Goal: Task Accomplishment & Management: Manage account settings

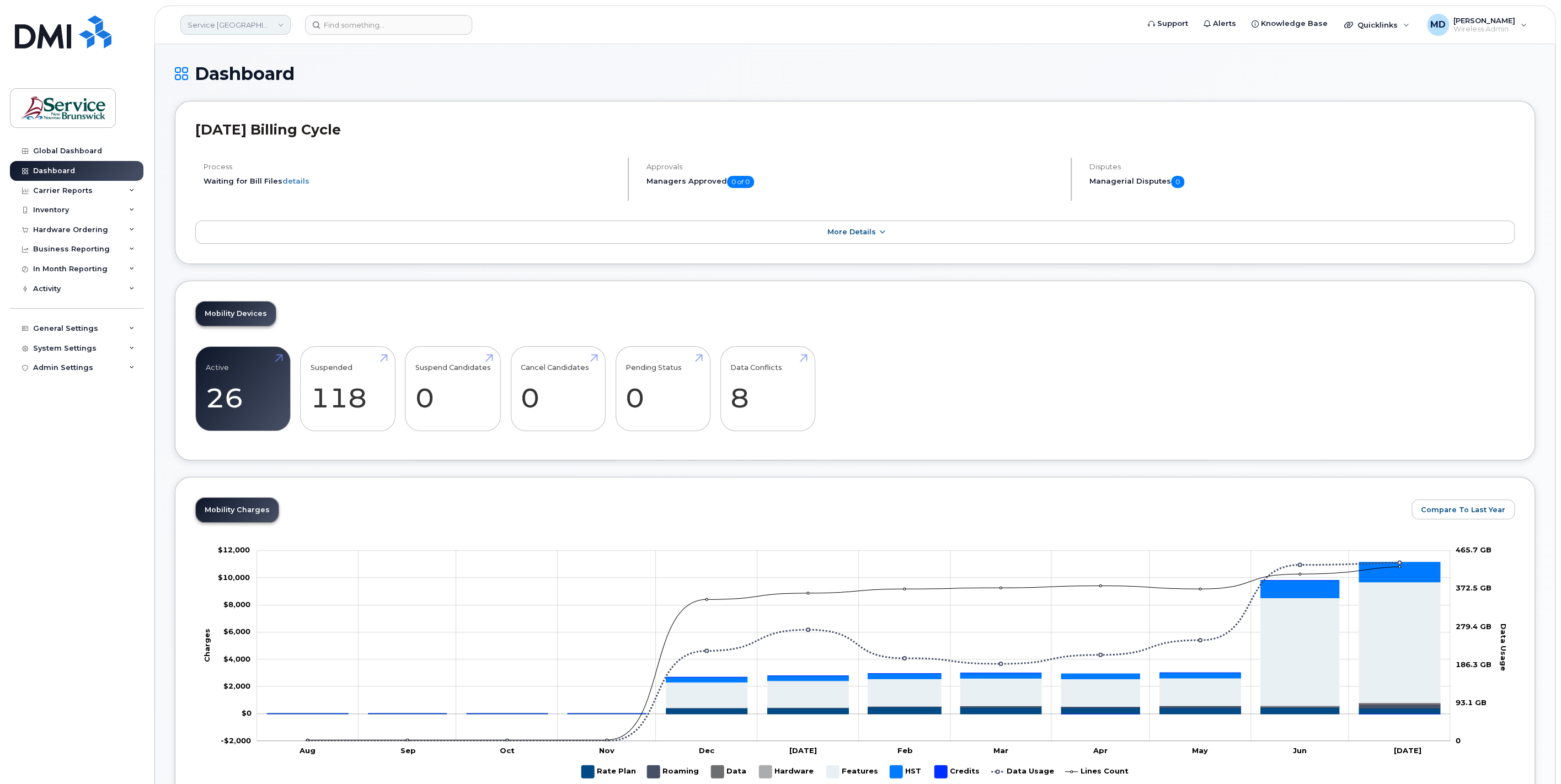
click at [262, 25] on link "Service New Brunswick (SNB)" at bounding box center [235, 25] width 110 height 20
click at [268, 120] on link "HHN (SNB)" at bounding box center [262, 115] width 162 height 22
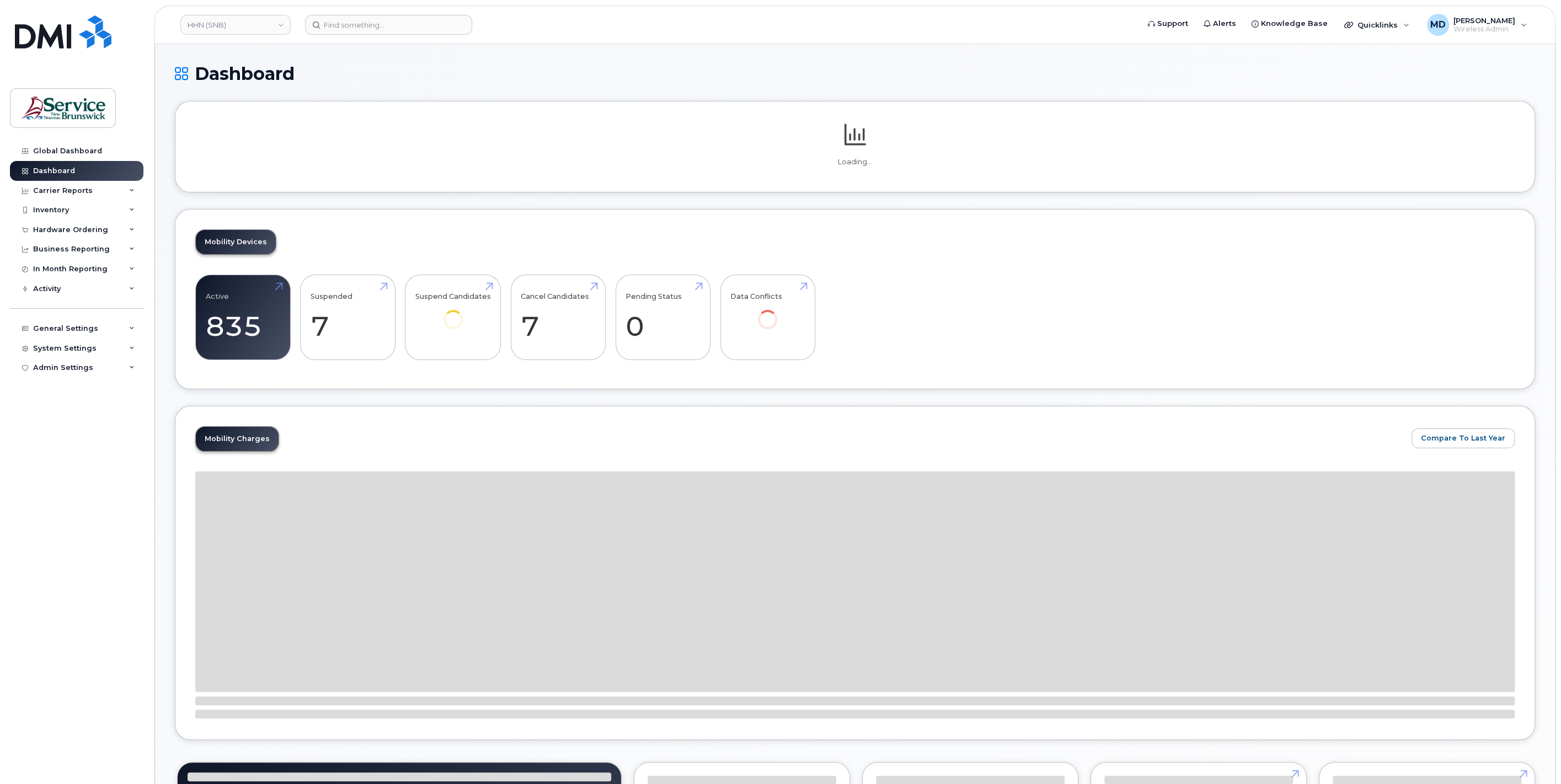
click at [66, 345] on div "System Settings" at bounding box center [64, 348] width 64 height 9
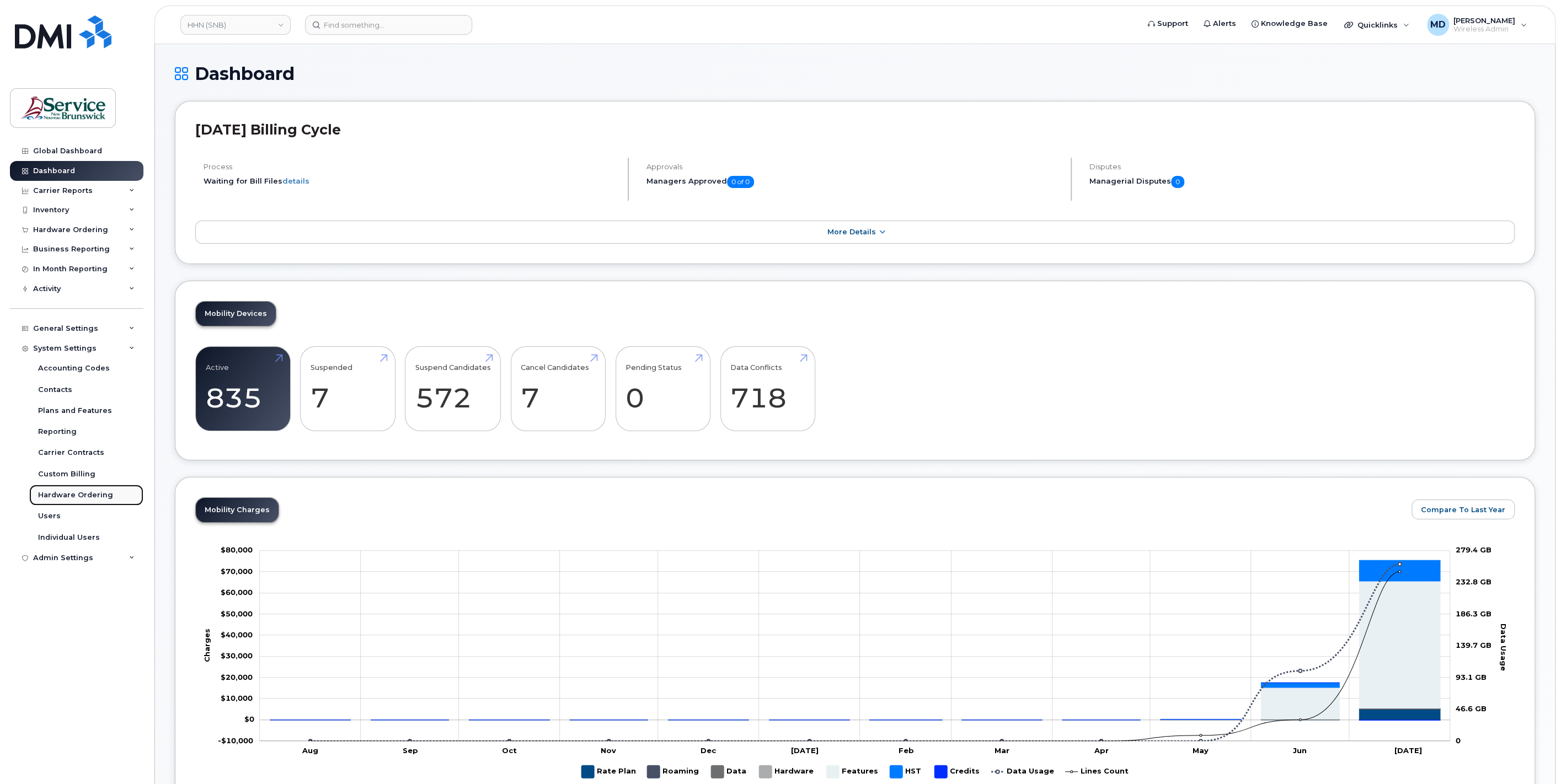
click at [75, 492] on div "Hardware Ordering" at bounding box center [76, 495] width 75 height 10
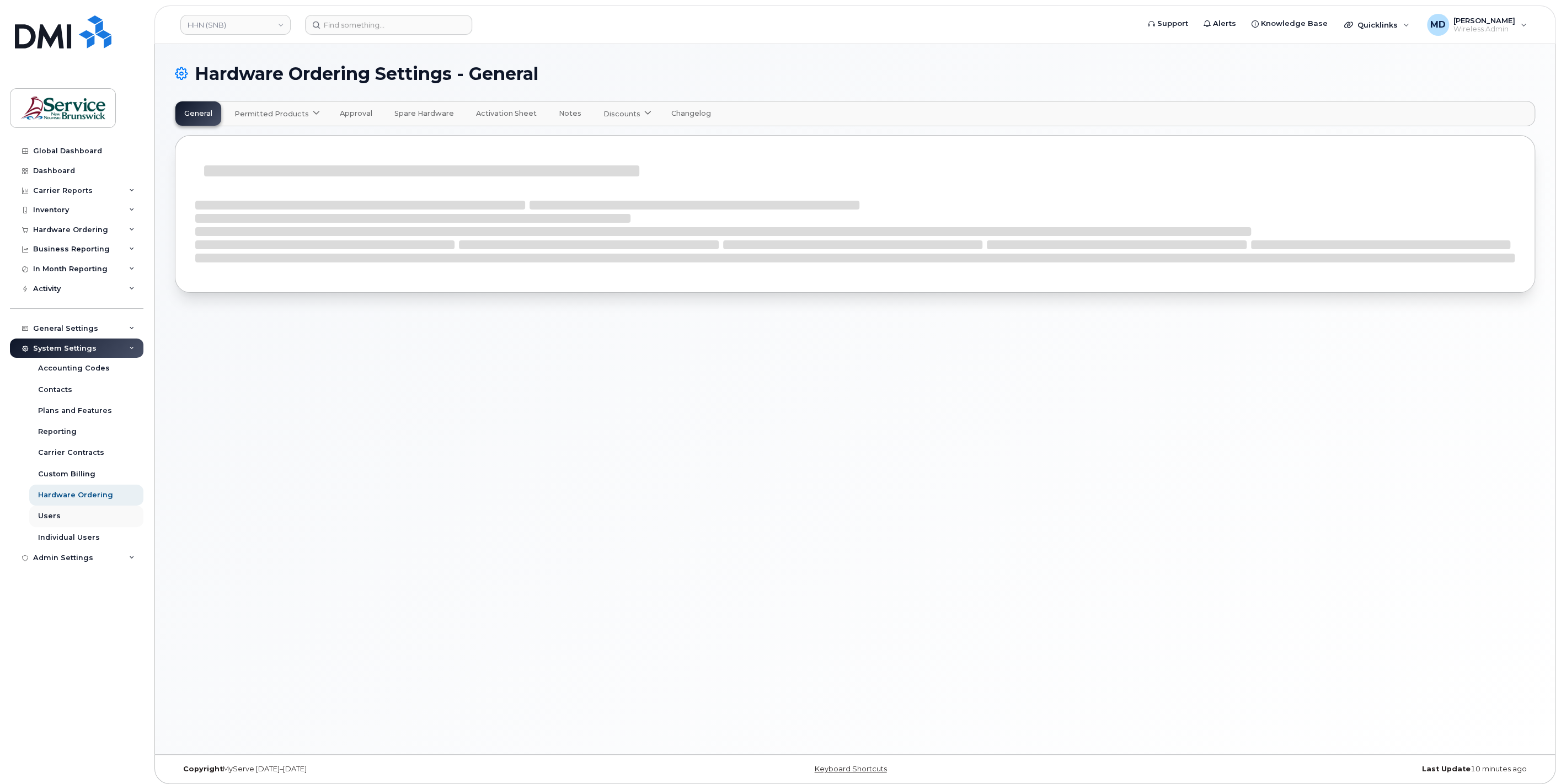
select select "admins"
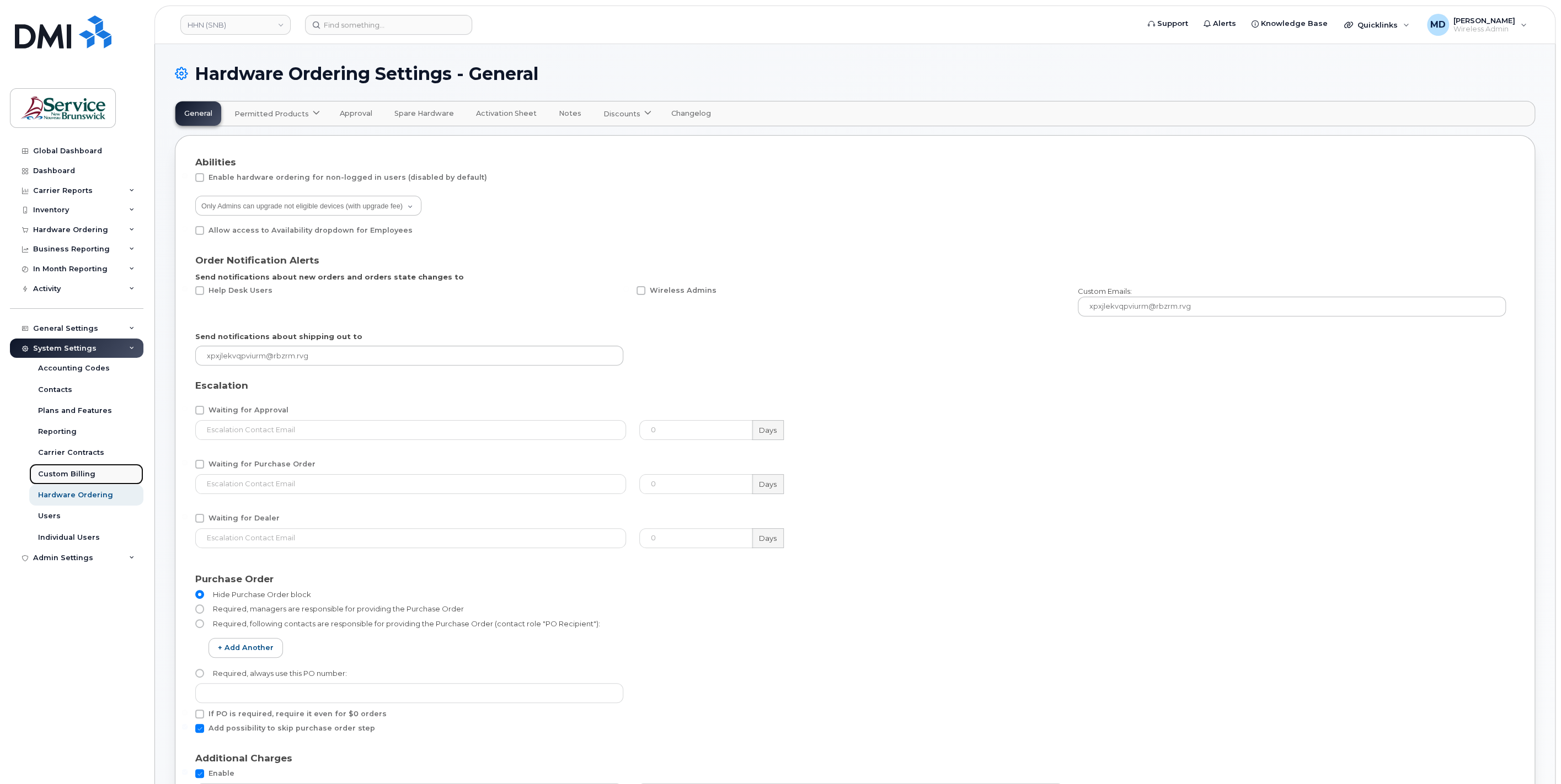
drag, startPoint x: 91, startPoint y: 469, endPoint x: 113, endPoint y: 464, distance: 22.6
click at [90, 469] on div "Custom Billing" at bounding box center [67, 473] width 57 height 10
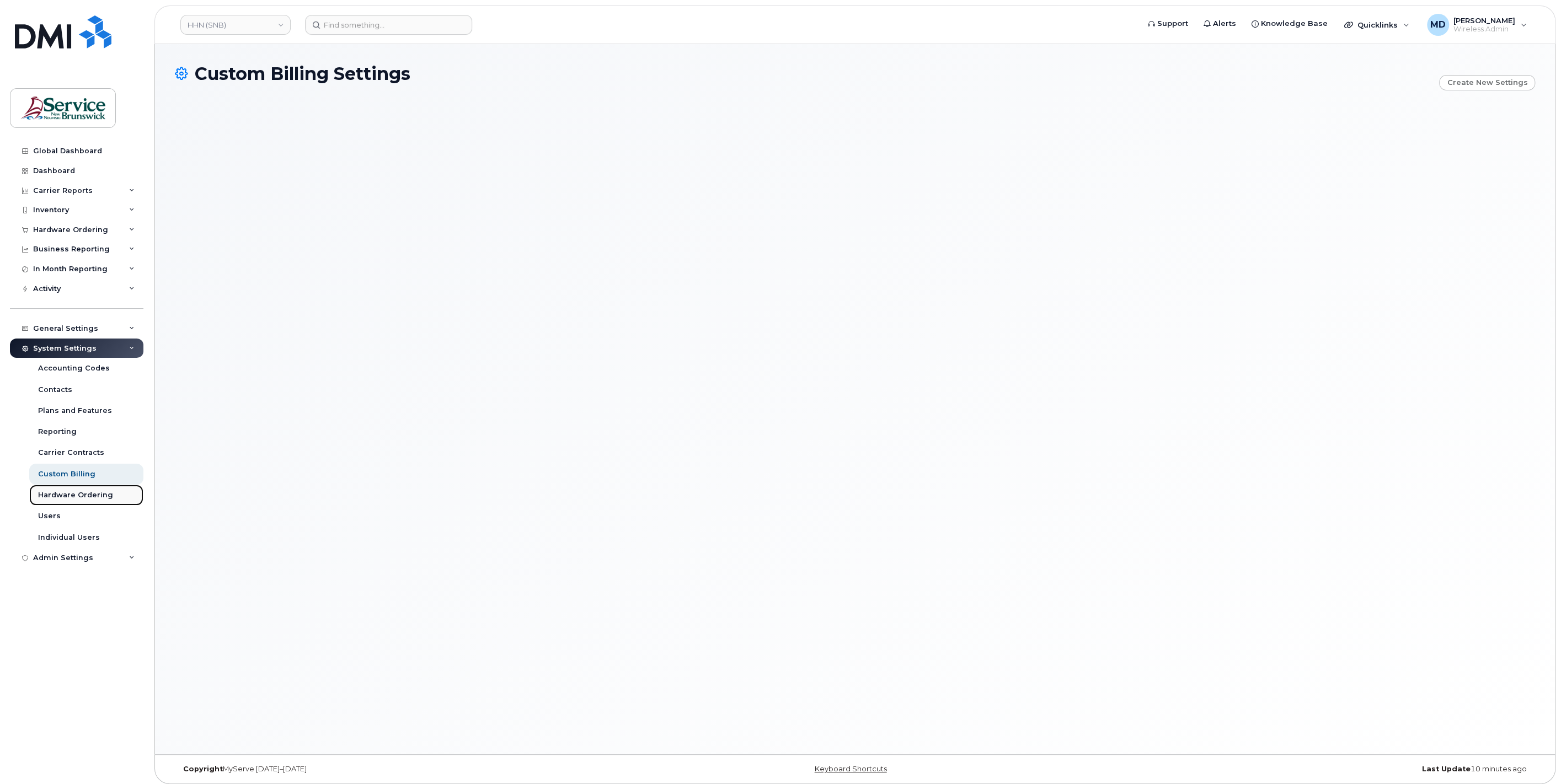
click at [73, 490] on div "Hardware Ordering" at bounding box center [76, 495] width 75 height 10
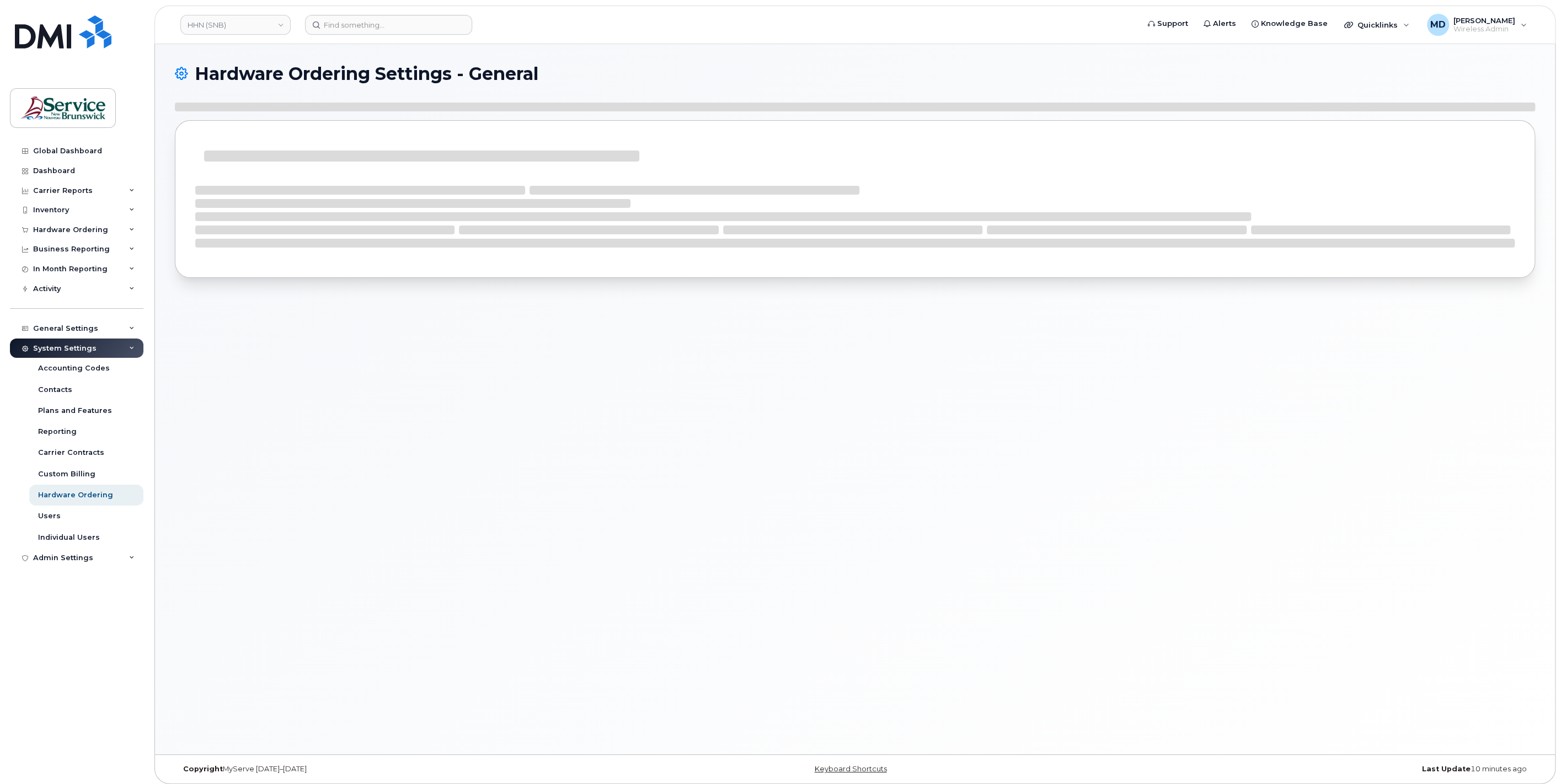
select select "admins"
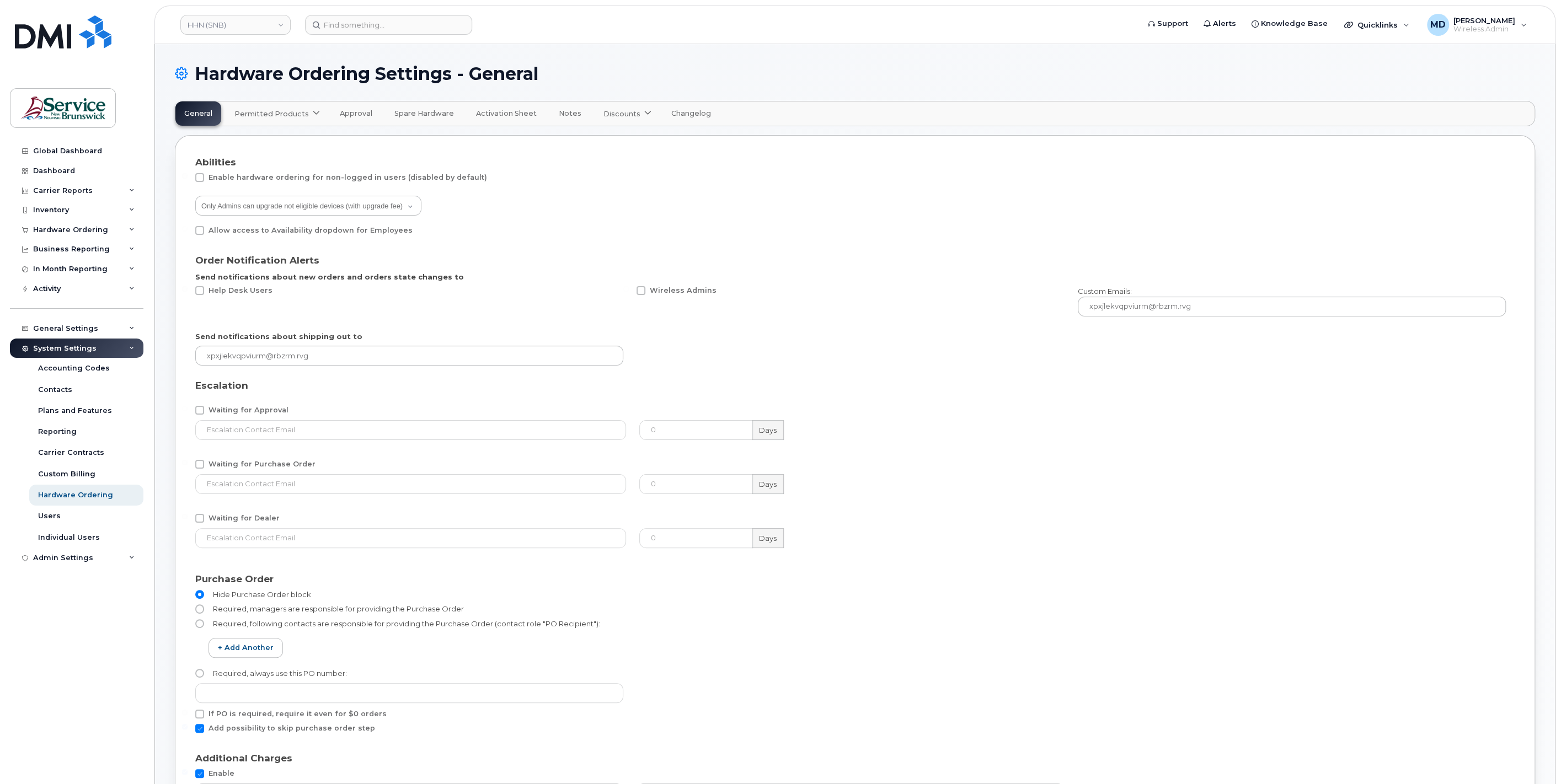
click at [284, 115] on span "Permitted Products" at bounding box center [271, 114] width 74 height 11
click at [229, 147] on div "Bell available" at bounding box center [278, 141] width 100 height 20
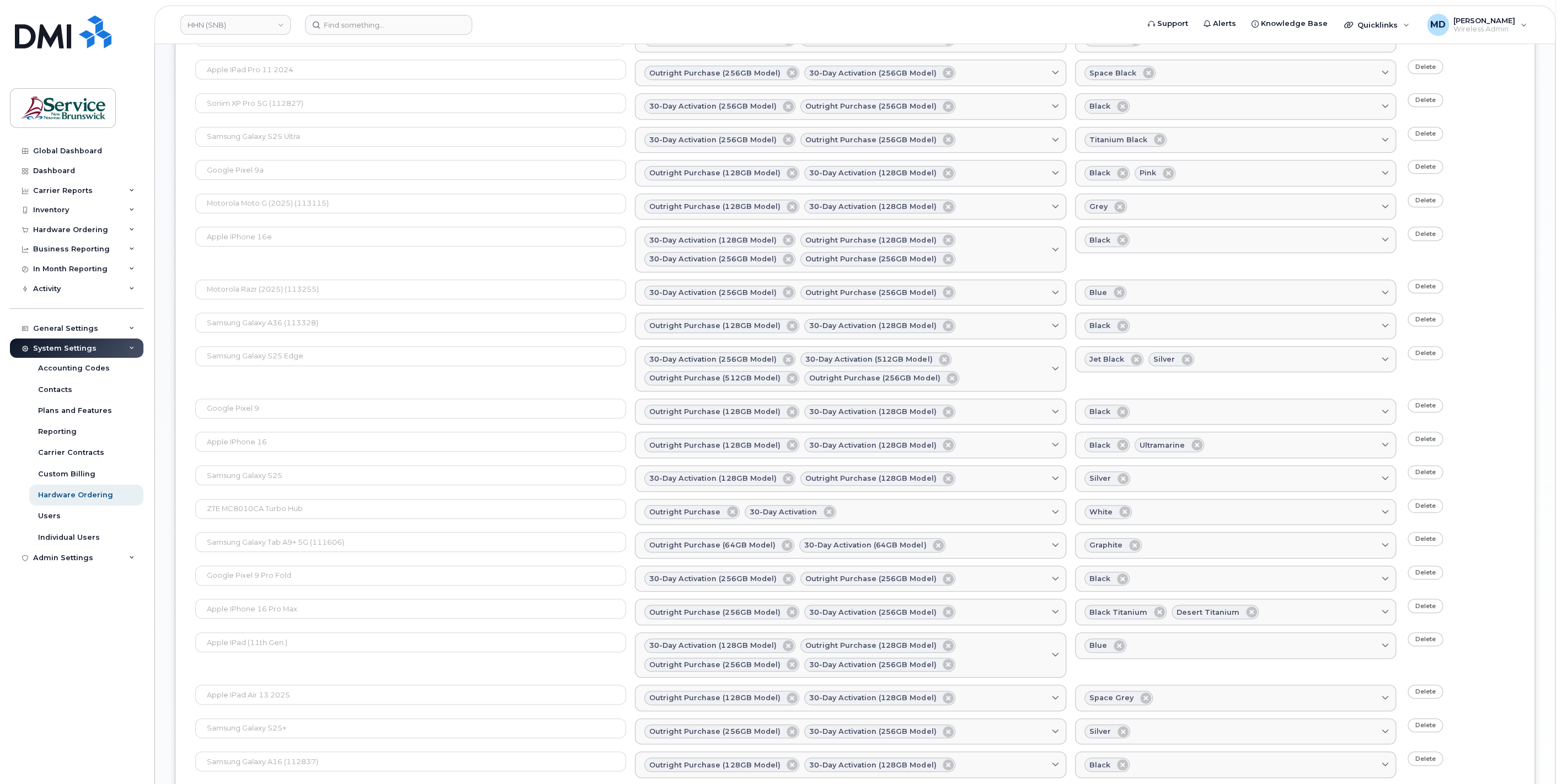
scroll to position [817, 0]
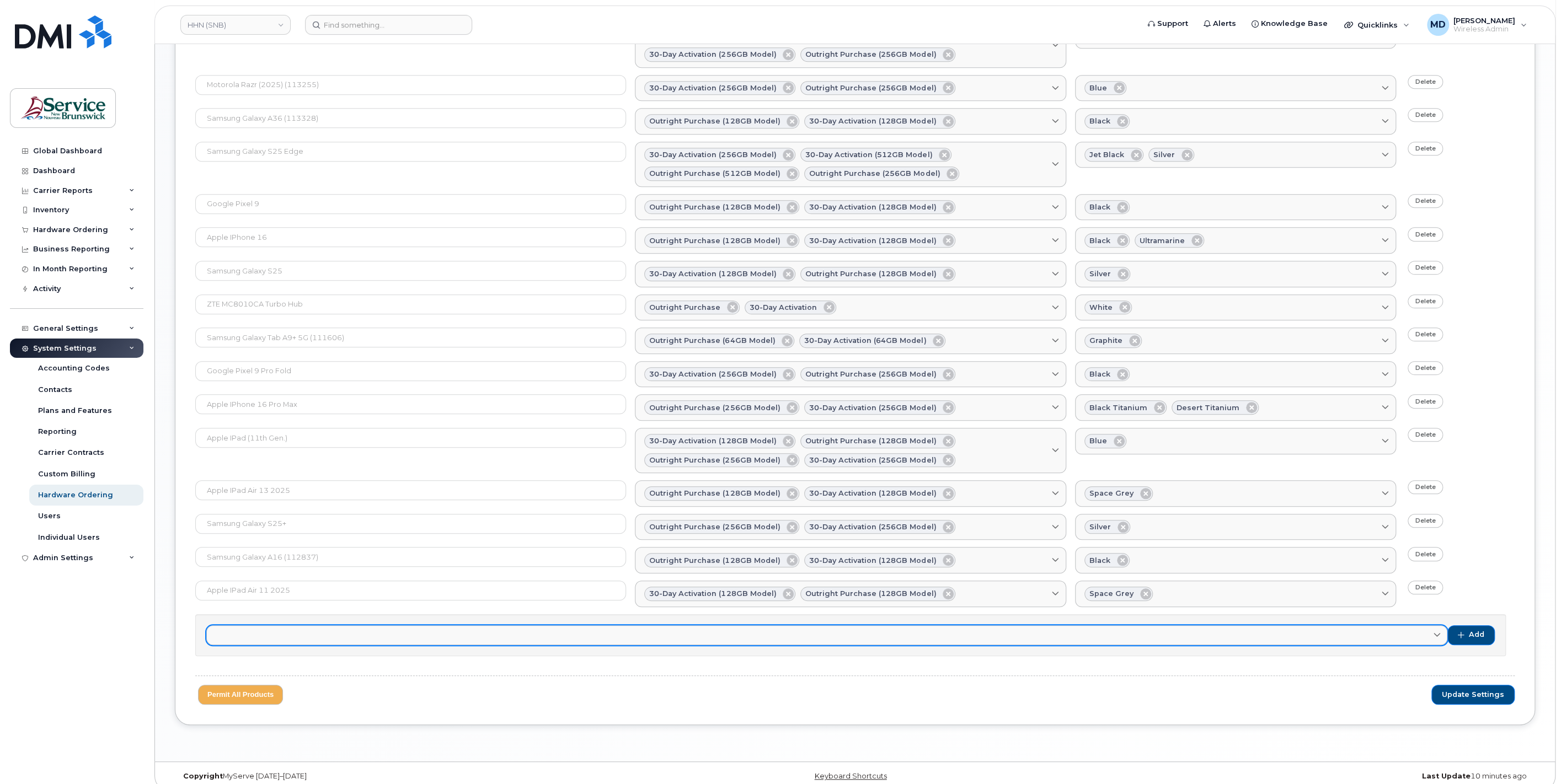
click at [397, 626] on link at bounding box center [826, 635] width 1241 height 20
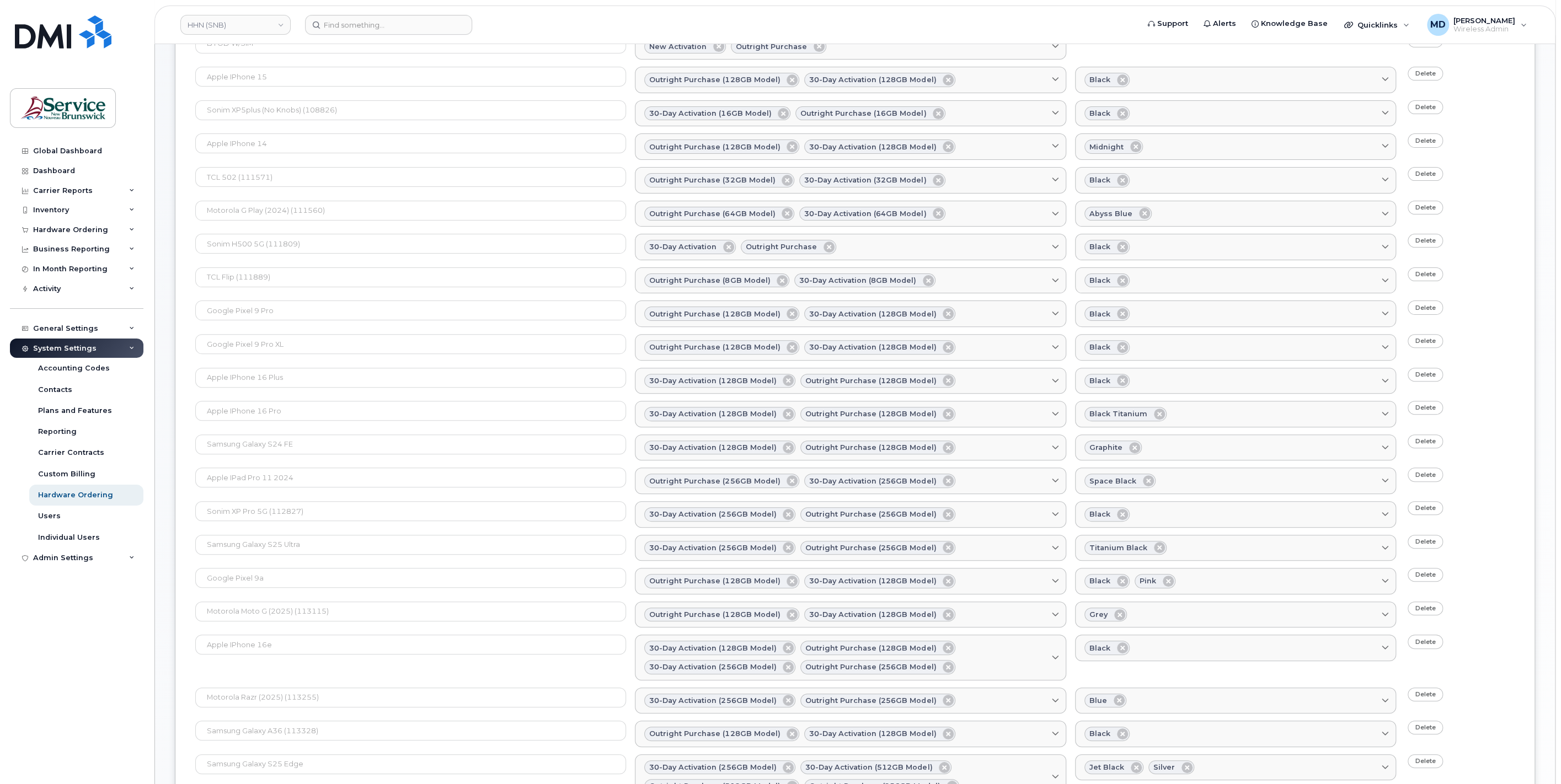
scroll to position [0, 0]
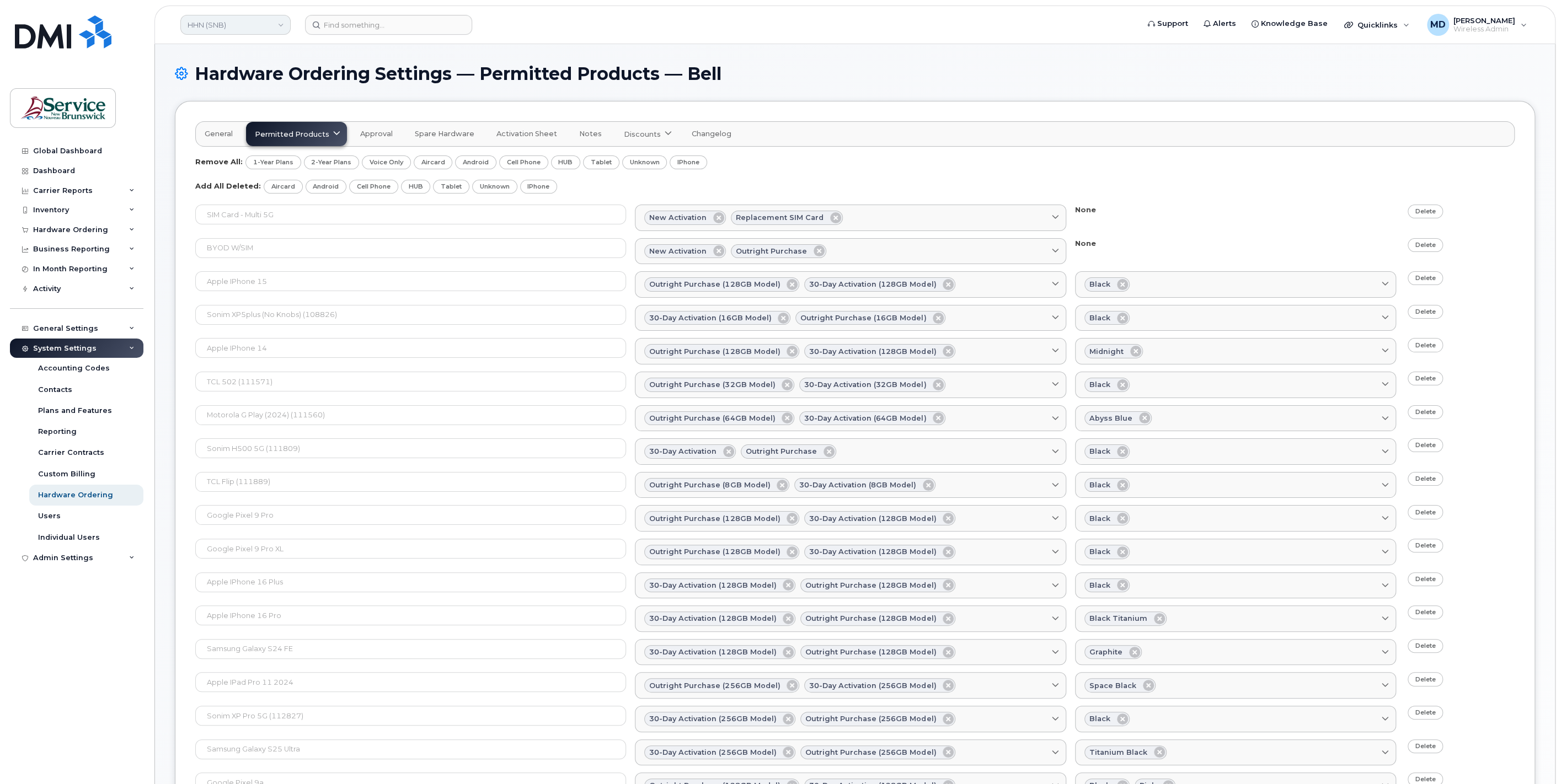
click at [245, 21] on link "HHN (SNB)" at bounding box center [235, 25] width 110 height 20
click at [241, 123] on span "Service New Brunswick (SNB)" at bounding box center [254, 126] width 127 height 21
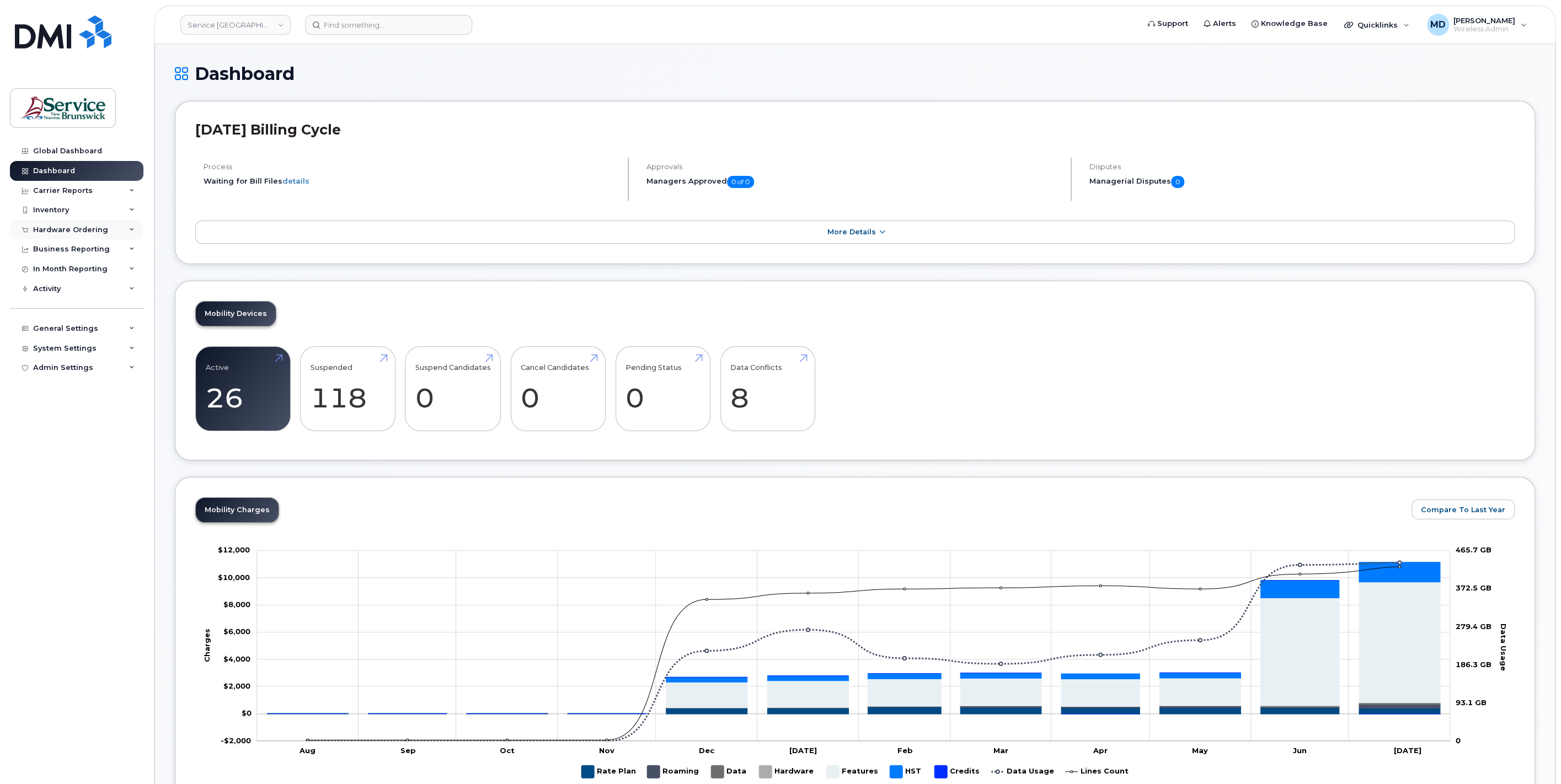
click at [54, 227] on div "Hardware Ordering" at bounding box center [71, 230] width 75 height 9
click at [49, 271] on div "Orders" at bounding box center [52, 271] width 27 height 10
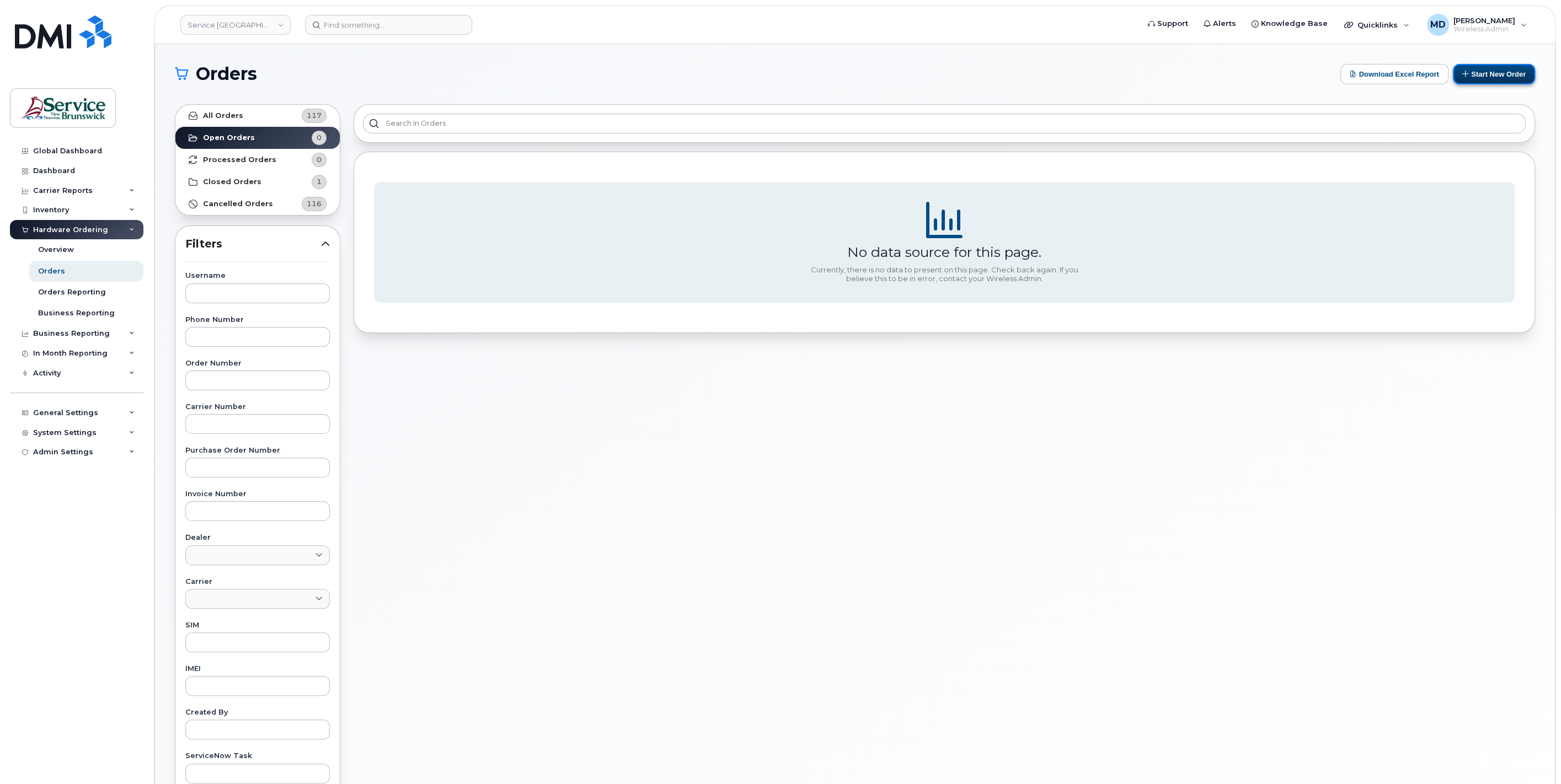
click at [1466, 68] on button "Start New Order" at bounding box center [1494, 73] width 82 height 21
click at [1480, 77] on button "Start New Order" at bounding box center [1494, 73] width 82 height 21
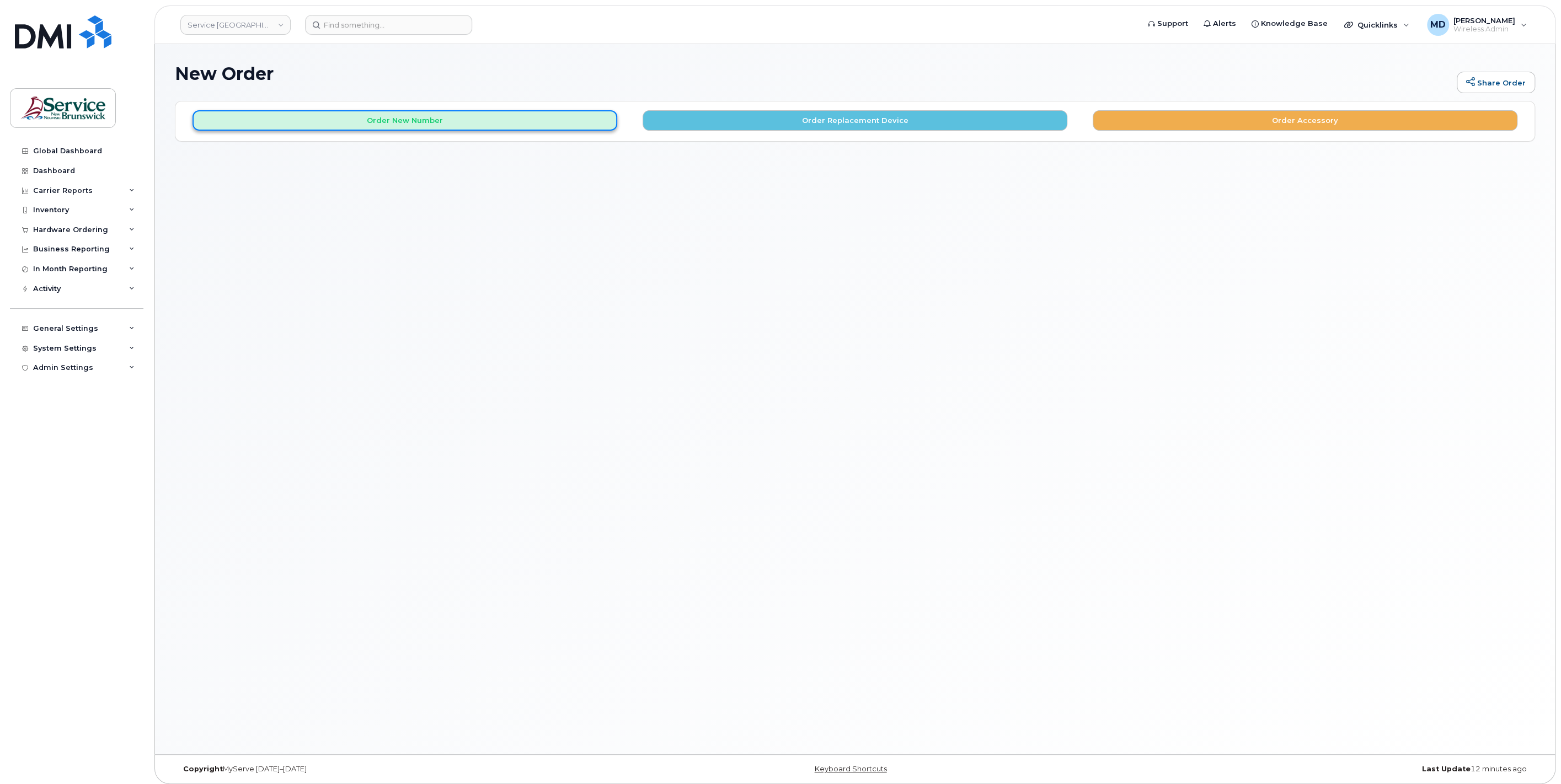
click at [449, 124] on button "Order New Number" at bounding box center [405, 120] width 424 height 21
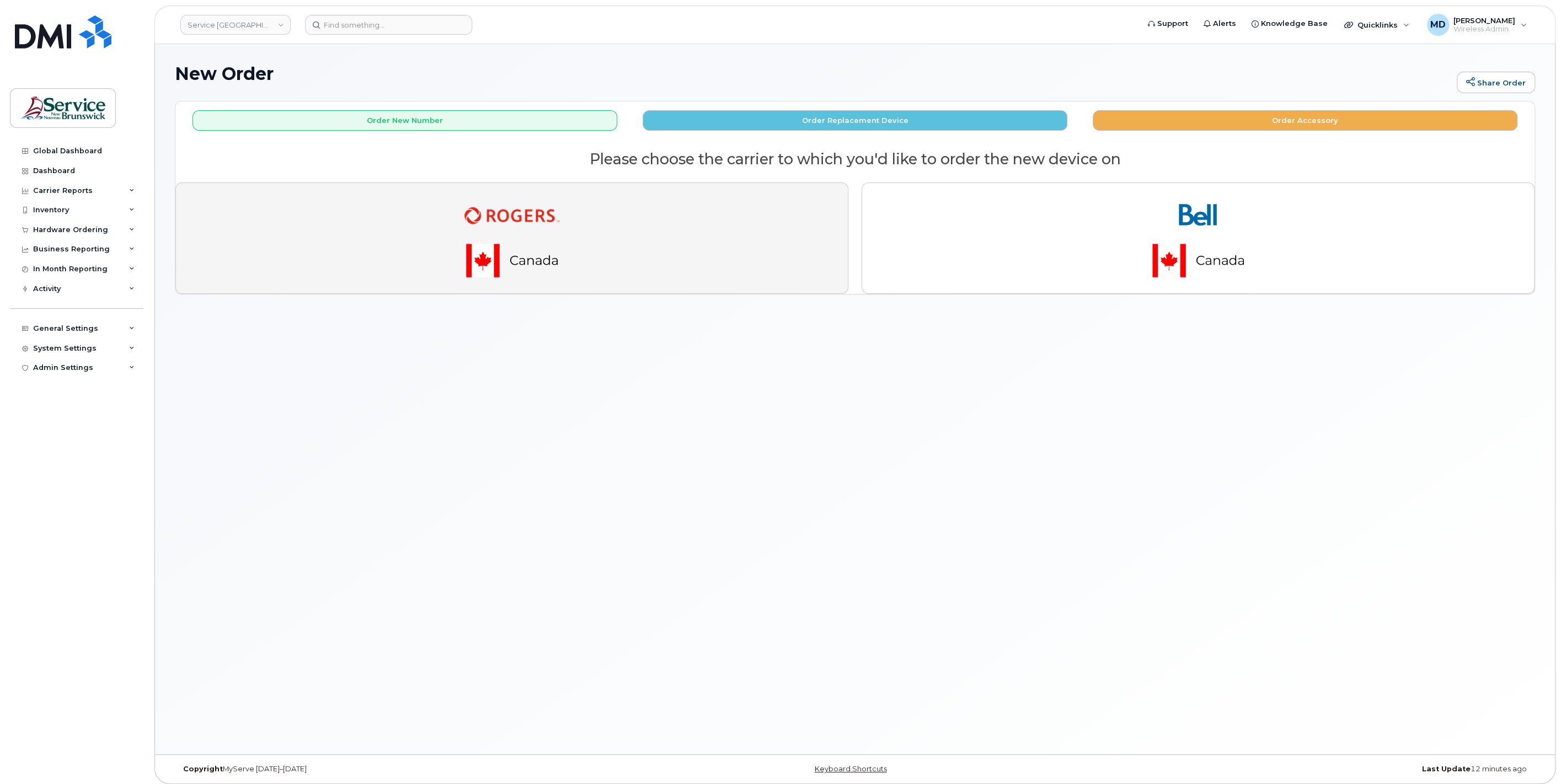
click at [481, 222] on img "button" at bounding box center [511, 238] width 155 height 93
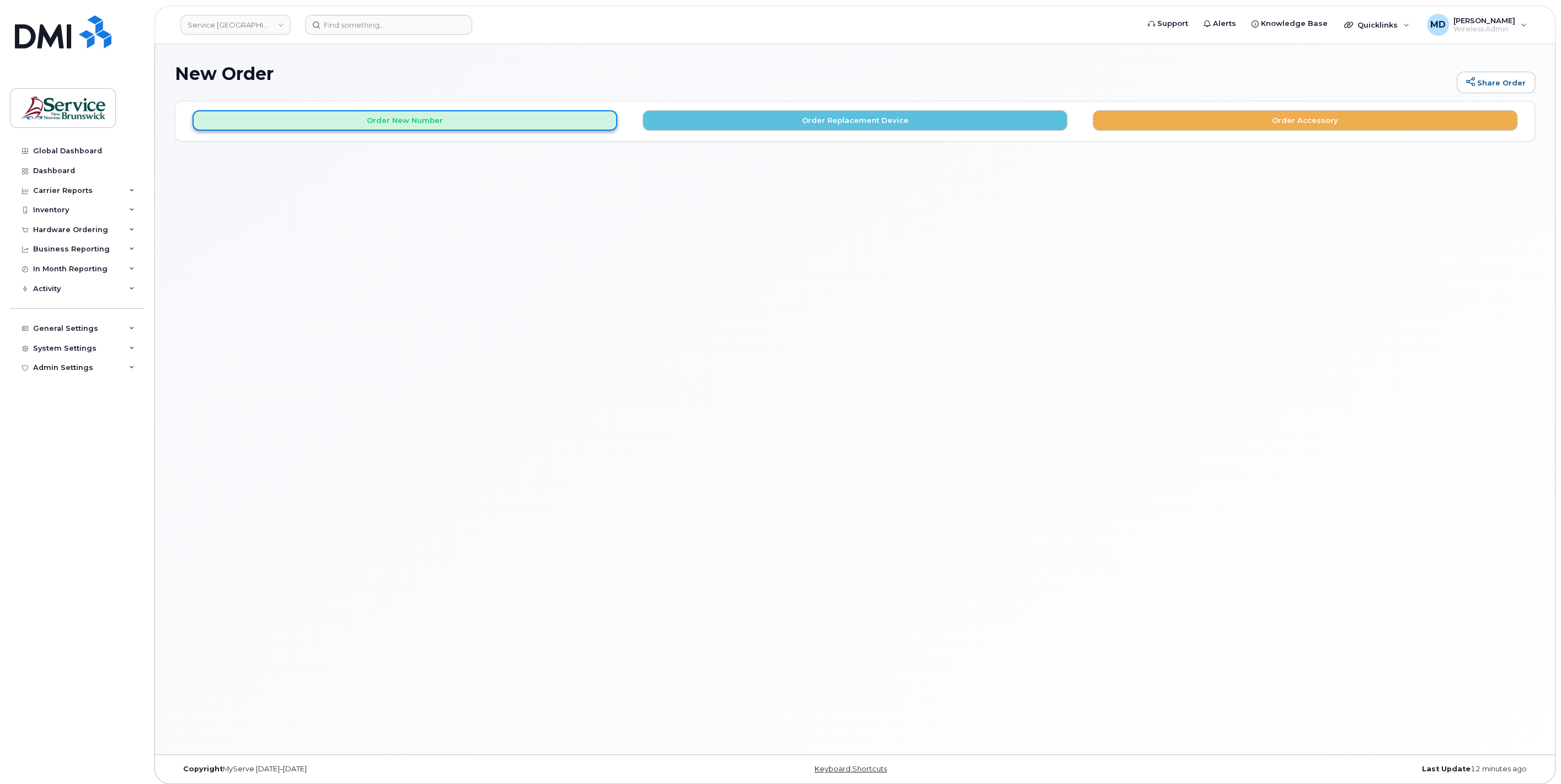
click at [537, 124] on button "Order New Number" at bounding box center [405, 120] width 424 height 21
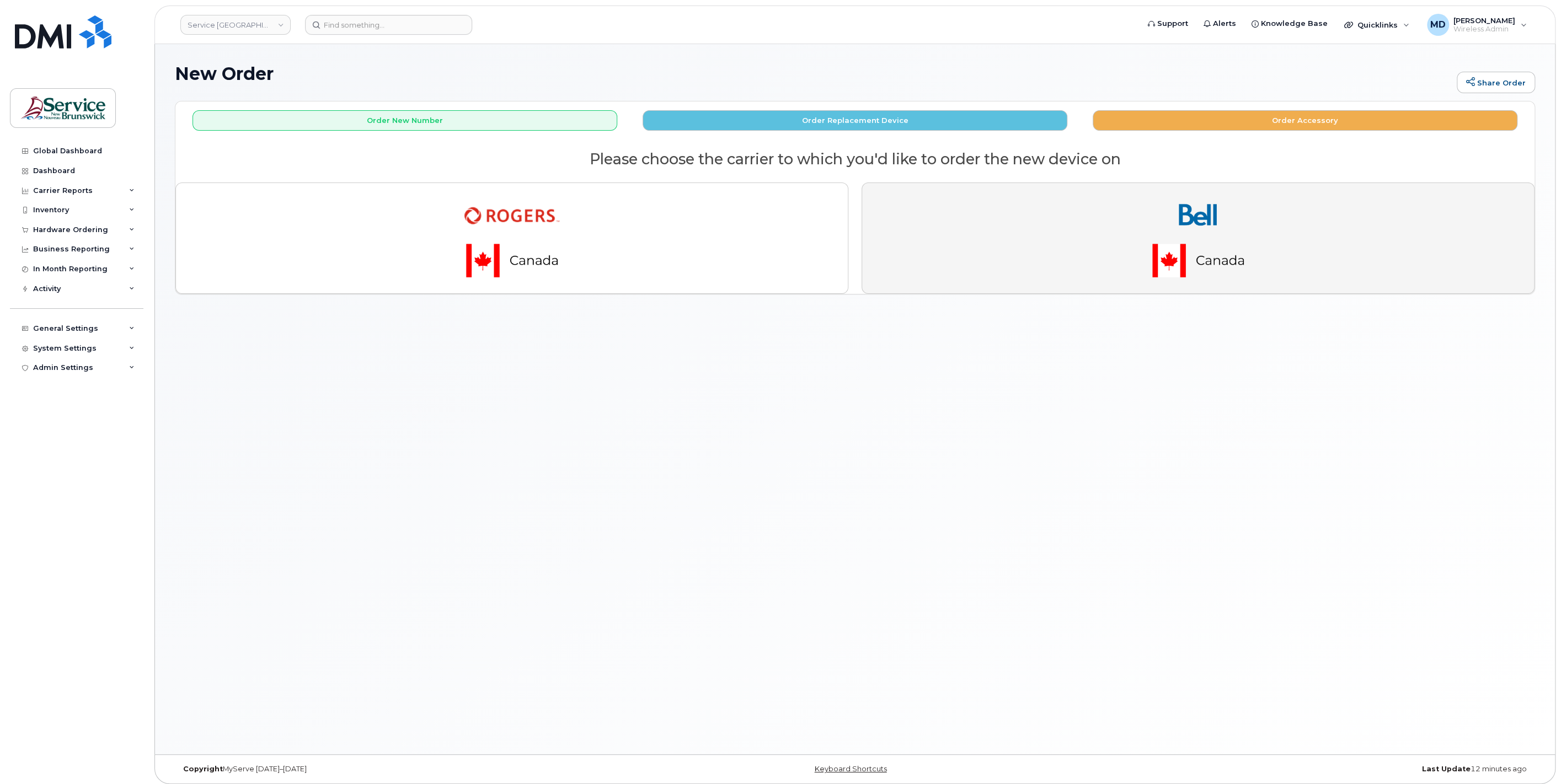
click at [1118, 241] on button "button" at bounding box center [1198, 238] width 673 height 111
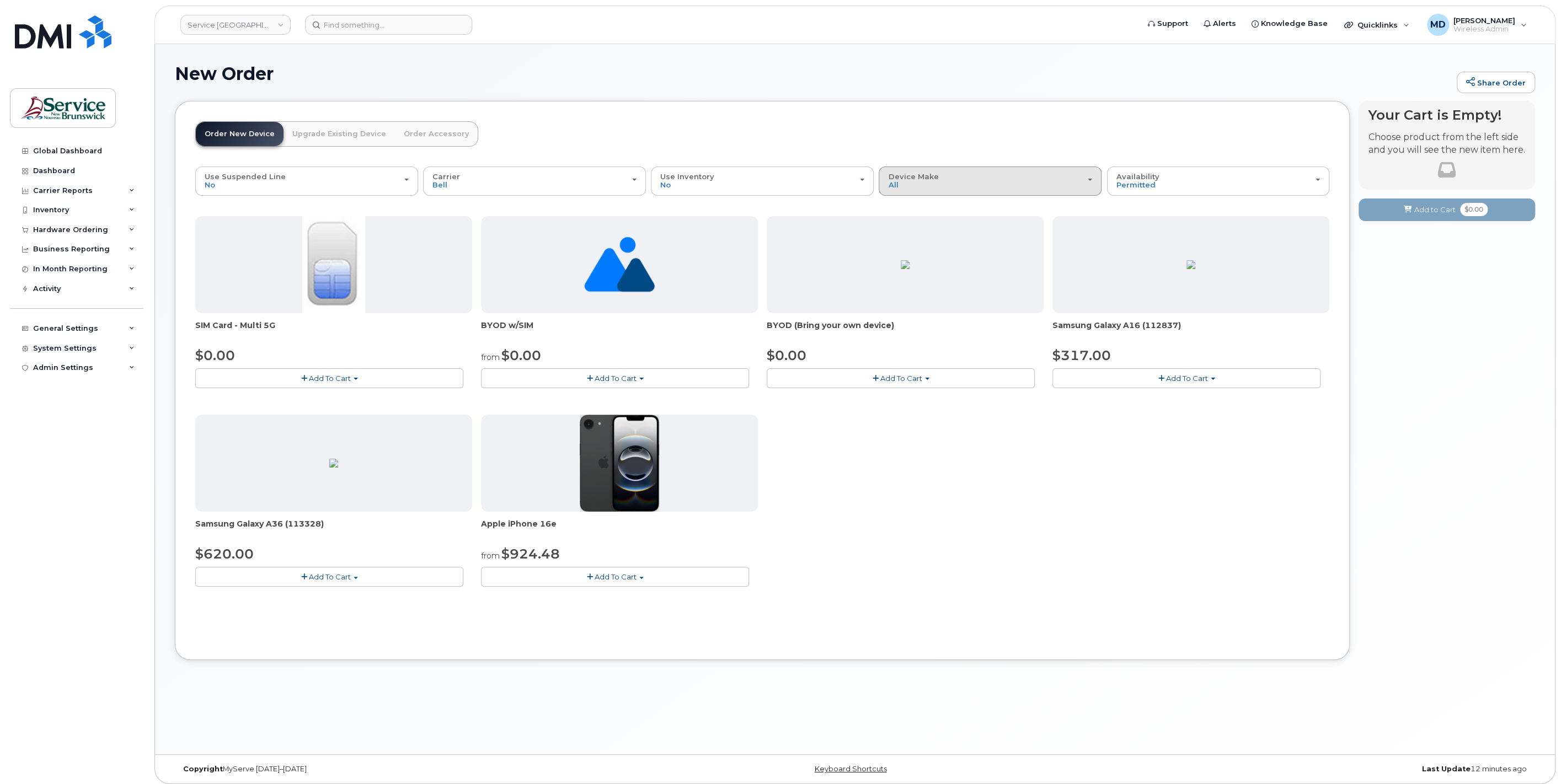
click at [1065, 184] on div "Device Make All Android iPhone Unknown" at bounding box center [990, 181] width 204 height 17
click at [913, 203] on div "All" at bounding box center [990, 206] width 218 height 13
click at [1179, 186] on div "Availability Permitted All" at bounding box center [1218, 181] width 204 height 17
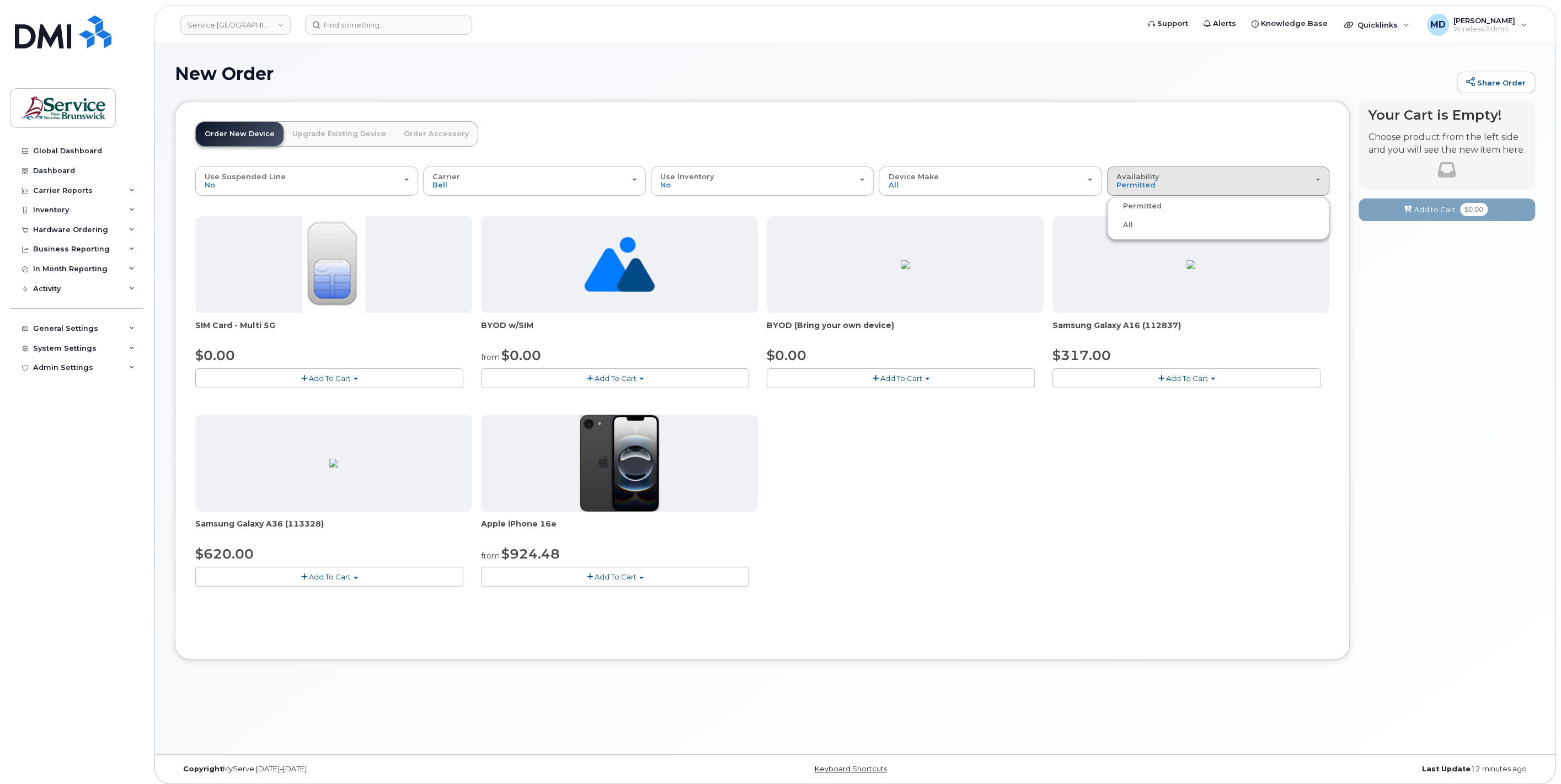
click at [1147, 229] on div "All" at bounding box center [1218, 225] width 218 height 13
click at [1130, 183] on span "Permitted" at bounding box center [1136, 184] width 39 height 9
click at [1128, 226] on label "All" at bounding box center [1122, 225] width 23 height 13
click at [0, 0] on input "All" at bounding box center [0, 0] width 0 height 0
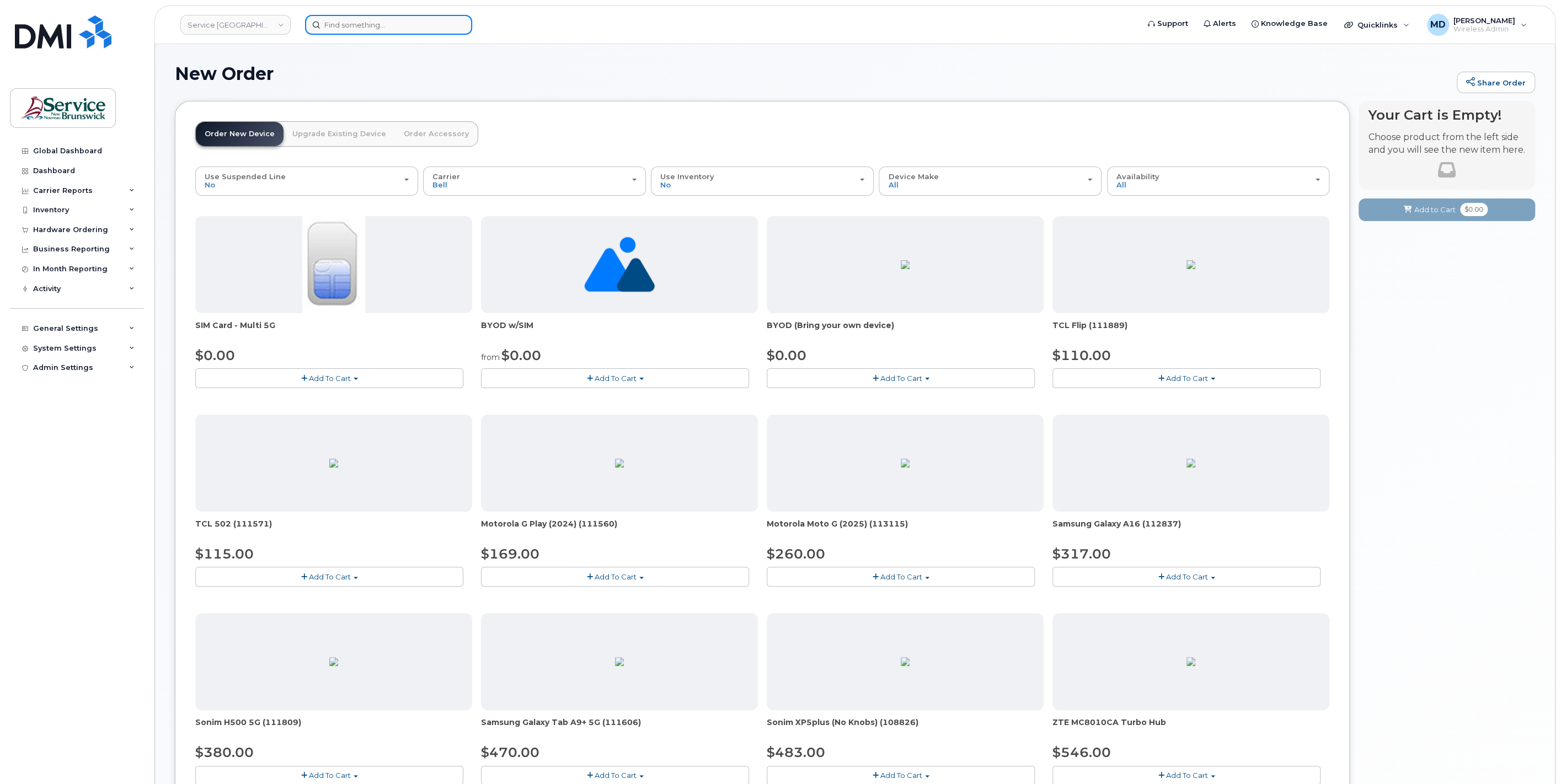
click at [363, 25] on input at bounding box center [388, 25] width 167 height 20
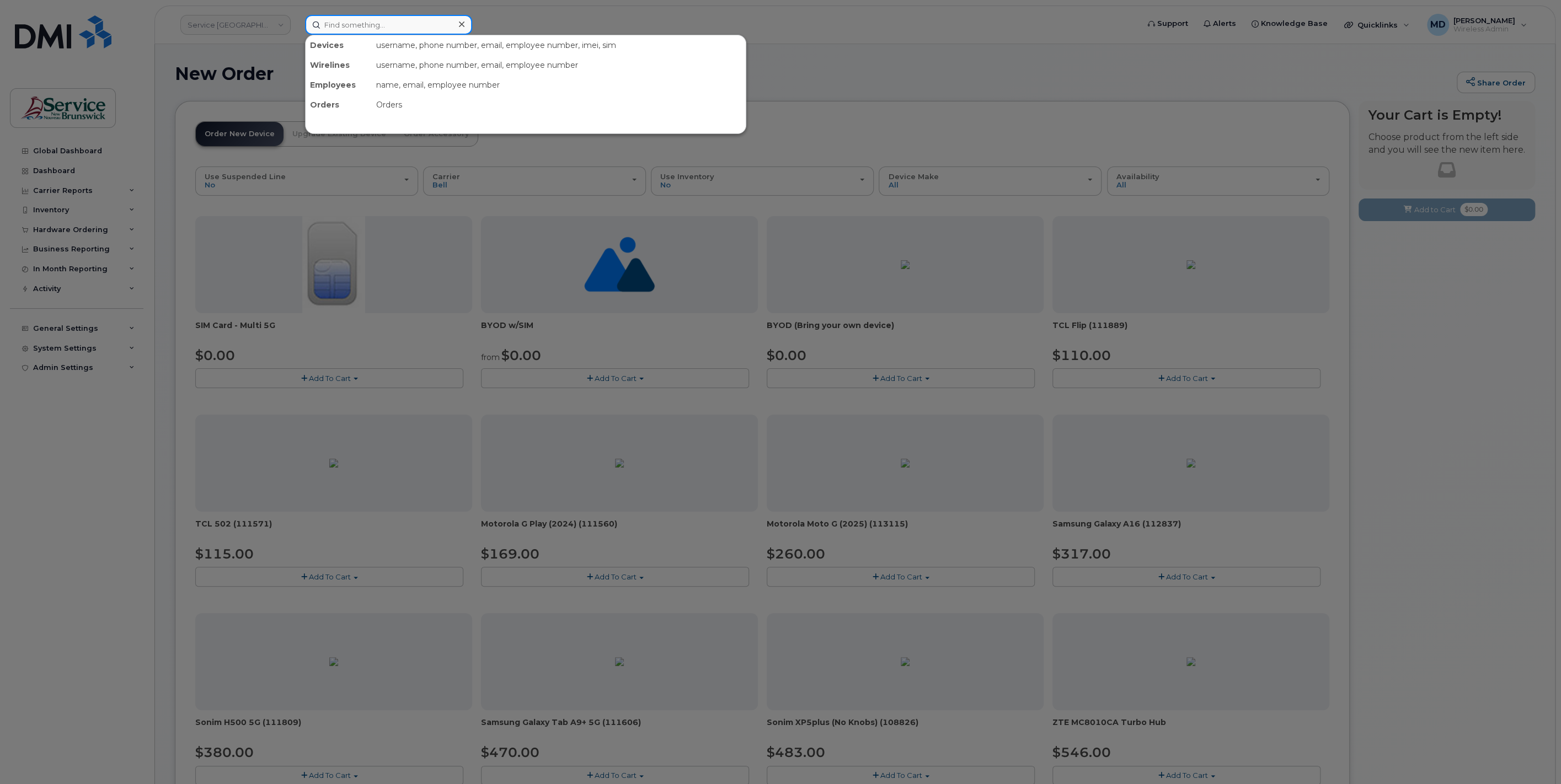
paste input "297924"
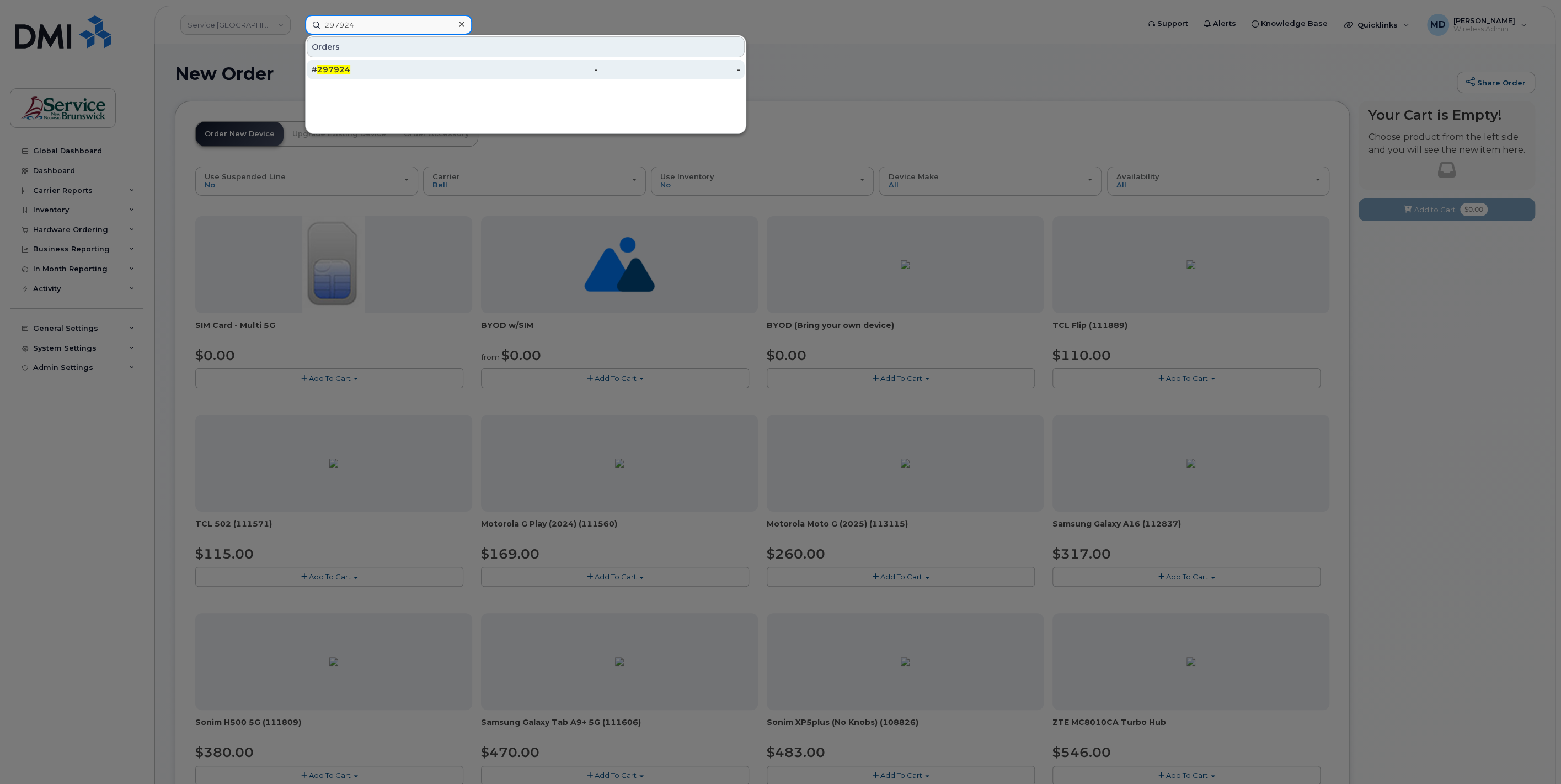
type input "297924"
click at [334, 72] on span "297924" at bounding box center [333, 69] width 33 height 10
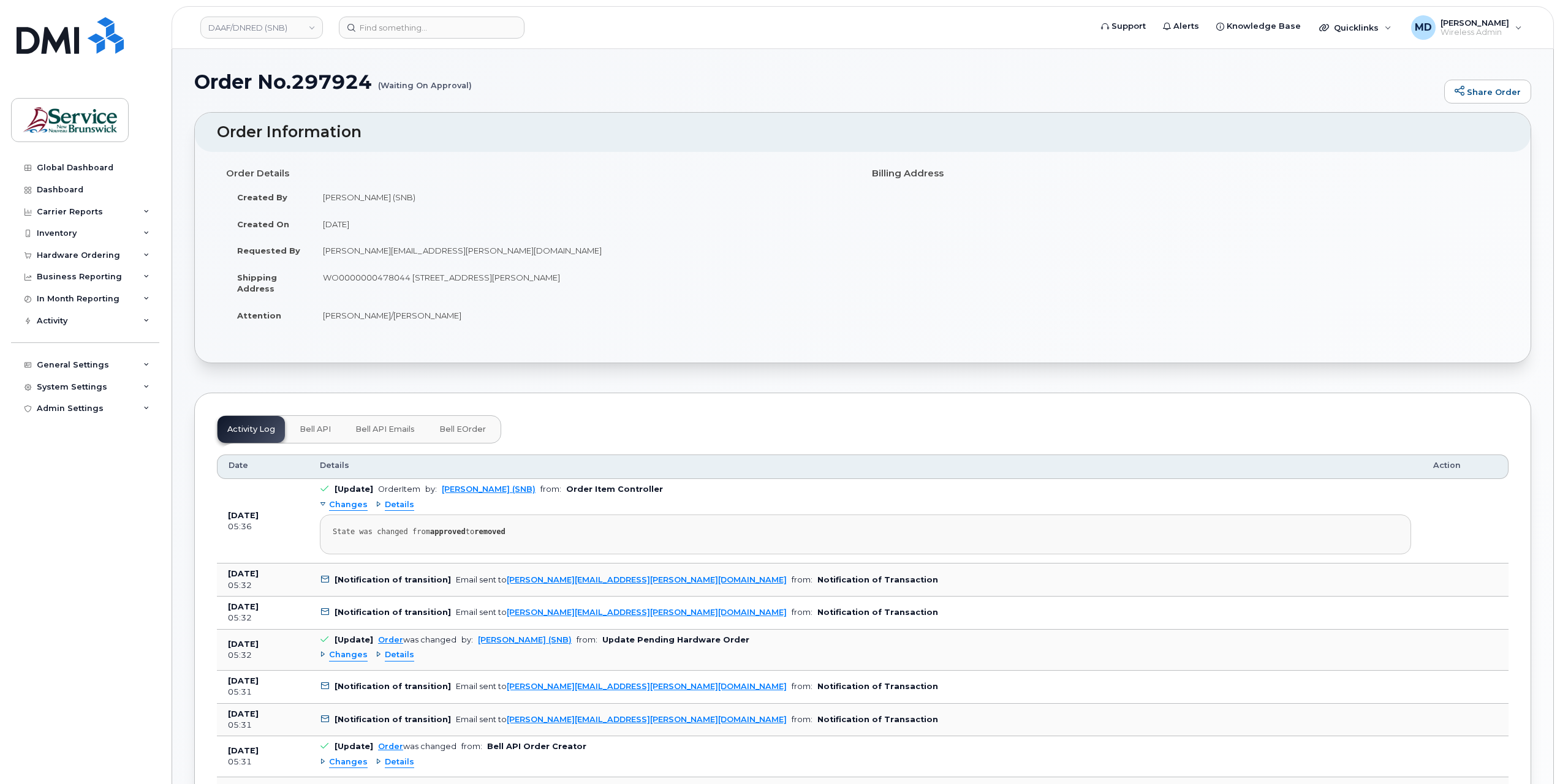
click at [347, 658] on span "Changes" at bounding box center [348, 655] width 39 height 12
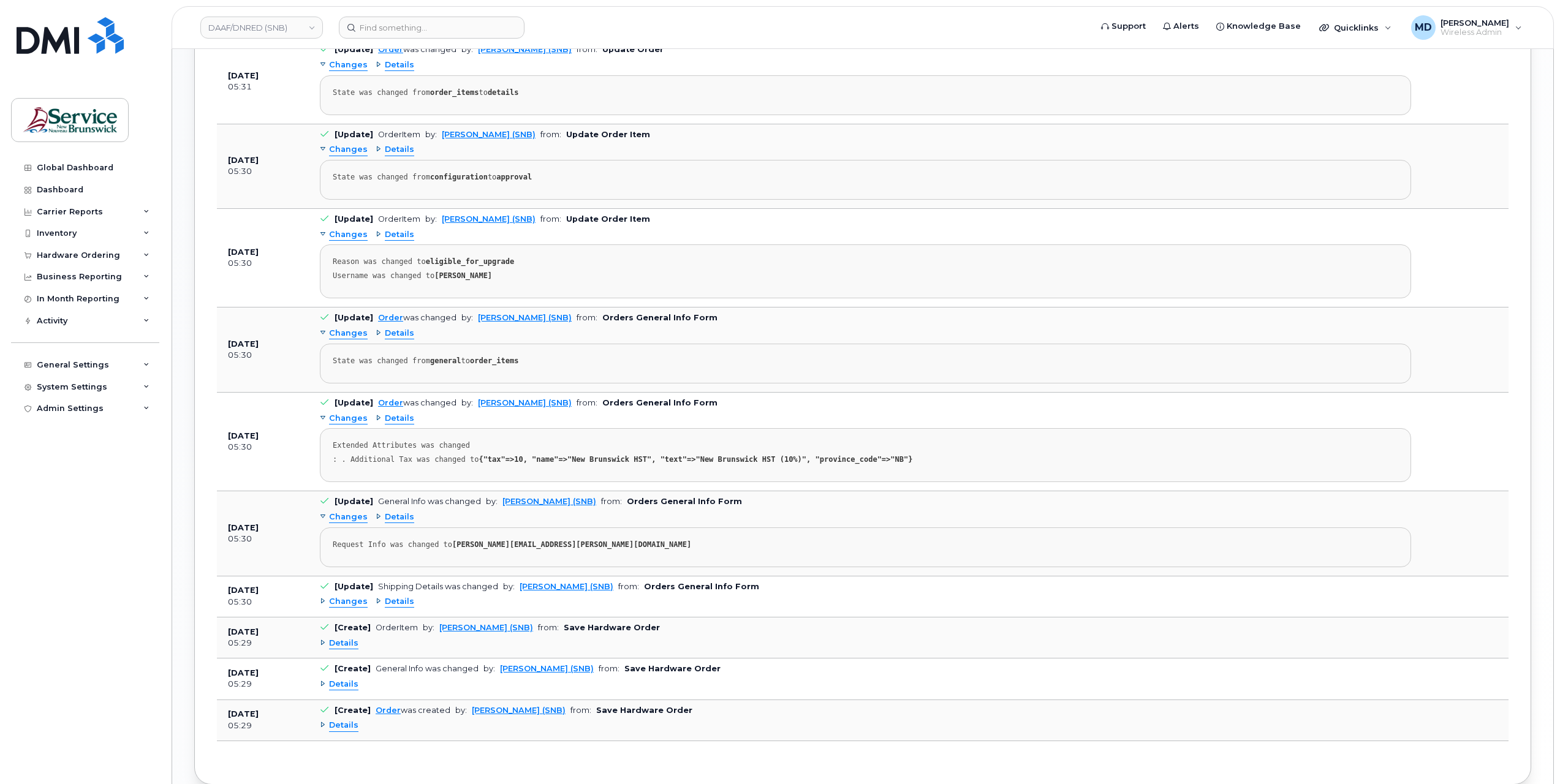
scroll to position [1070, 0]
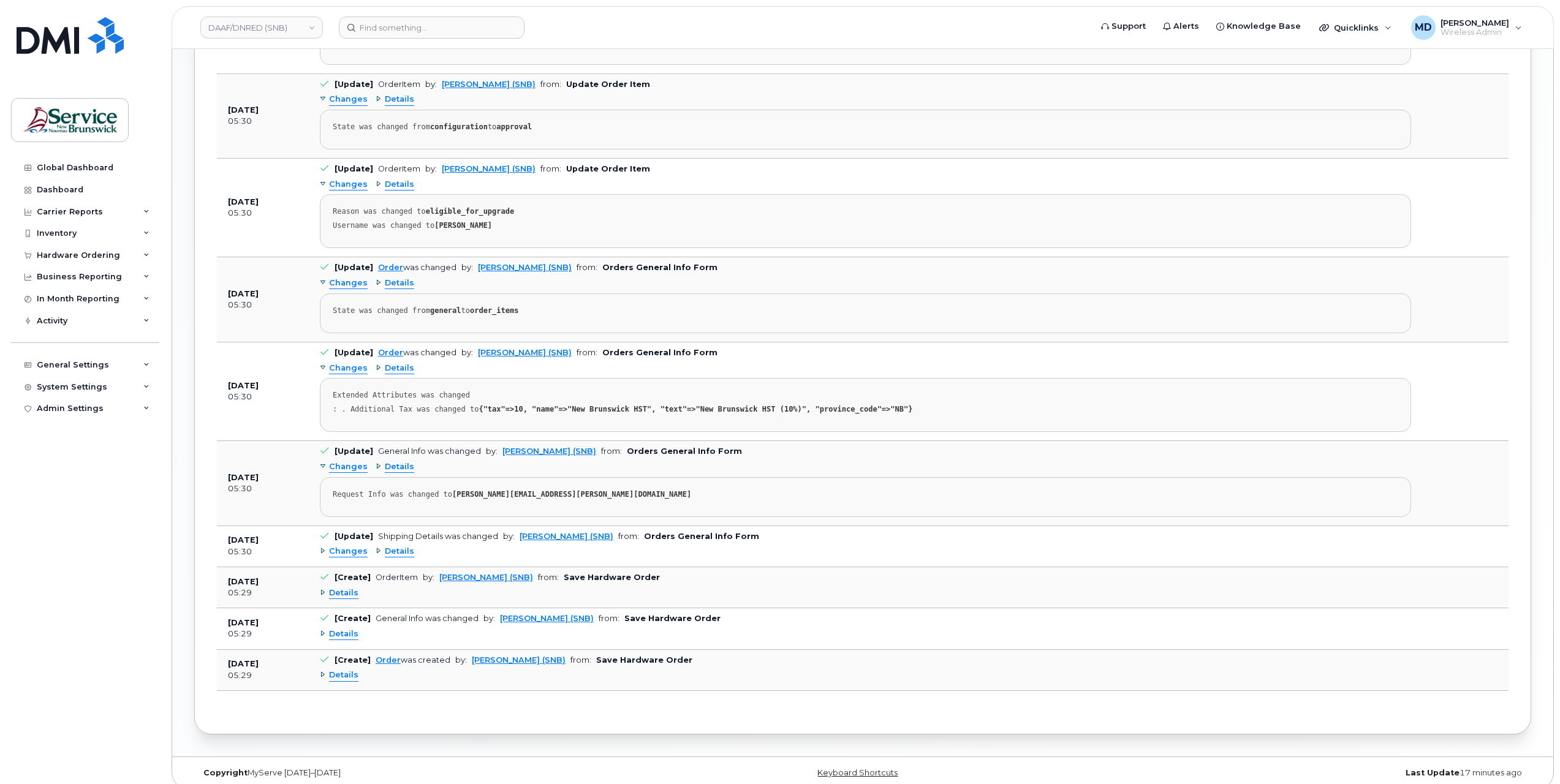
click at [350, 547] on span "Changes" at bounding box center [348, 551] width 39 height 12
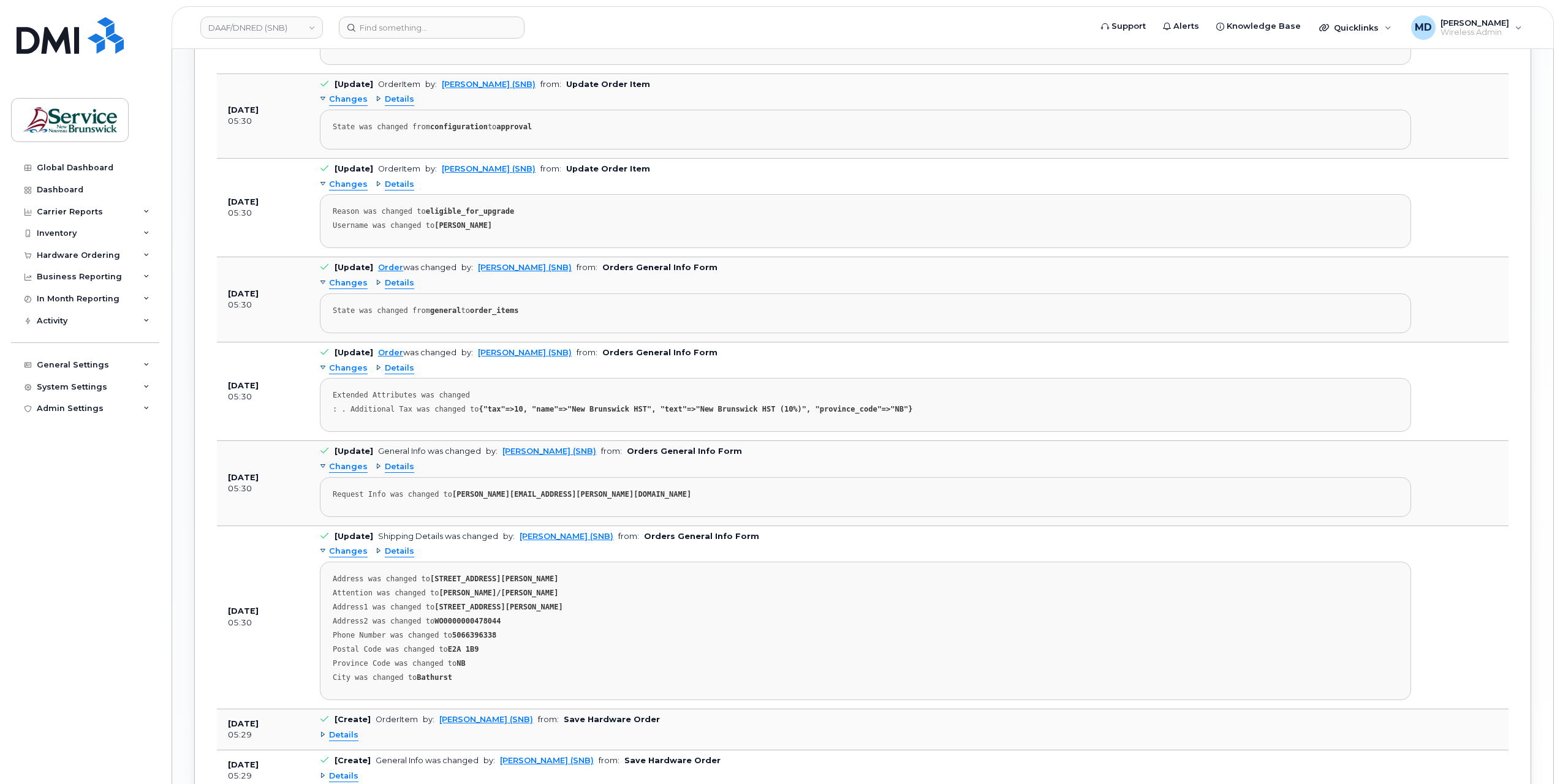
click at [349, 548] on span "Changes" at bounding box center [348, 551] width 39 height 12
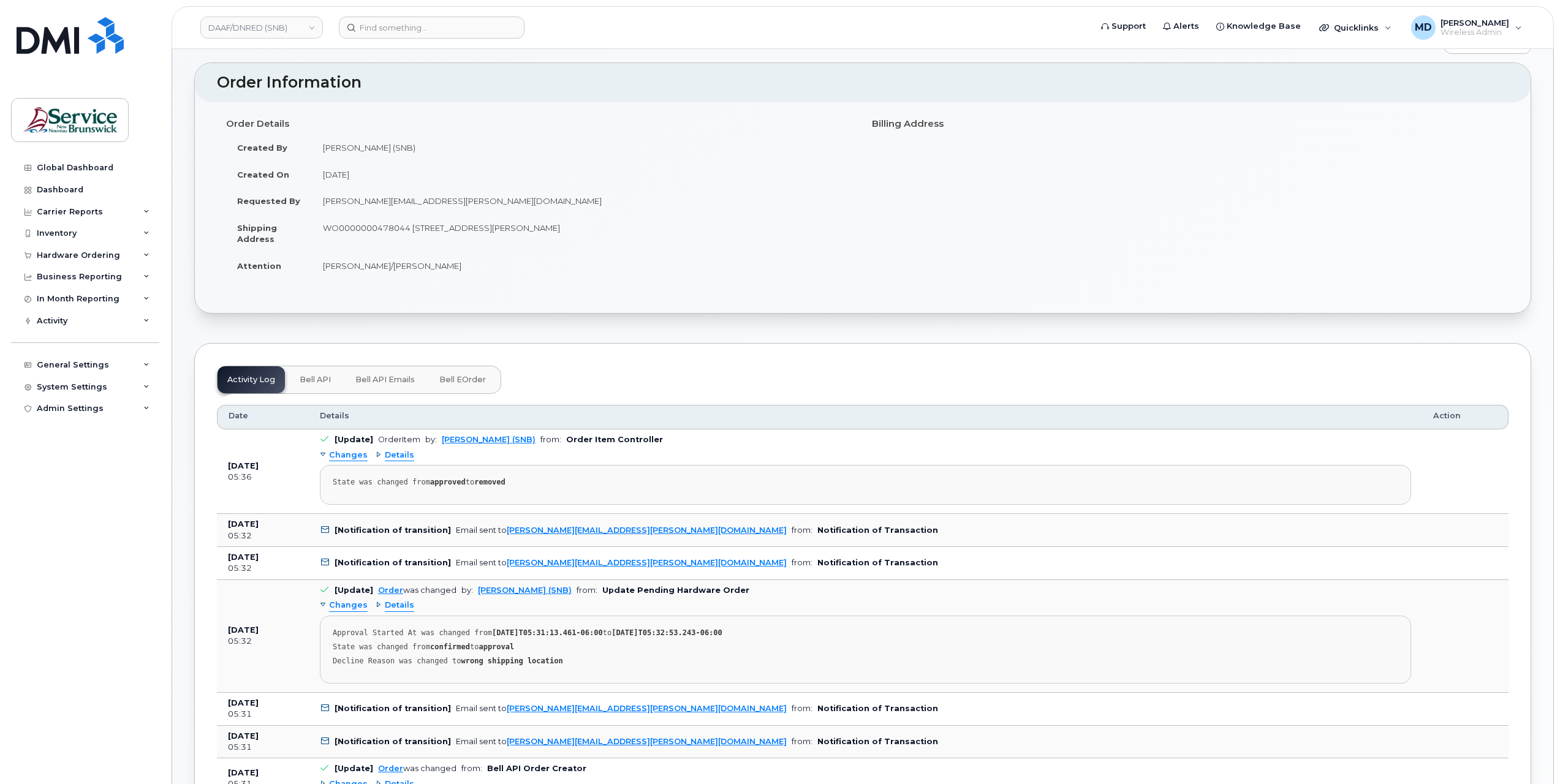
scroll to position [0, 0]
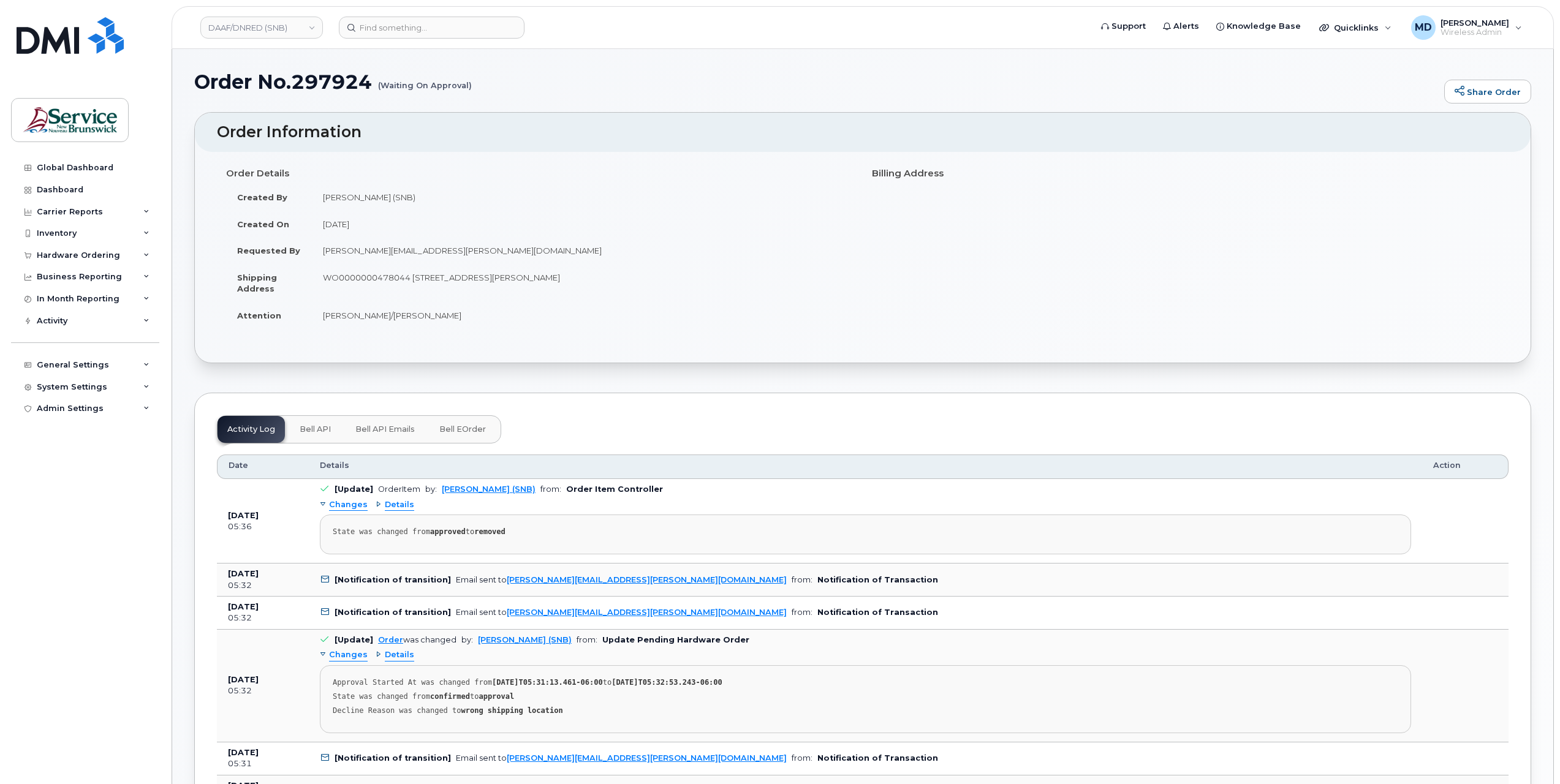
click at [458, 426] on span "Bell eOrder" at bounding box center [462, 429] width 47 height 10
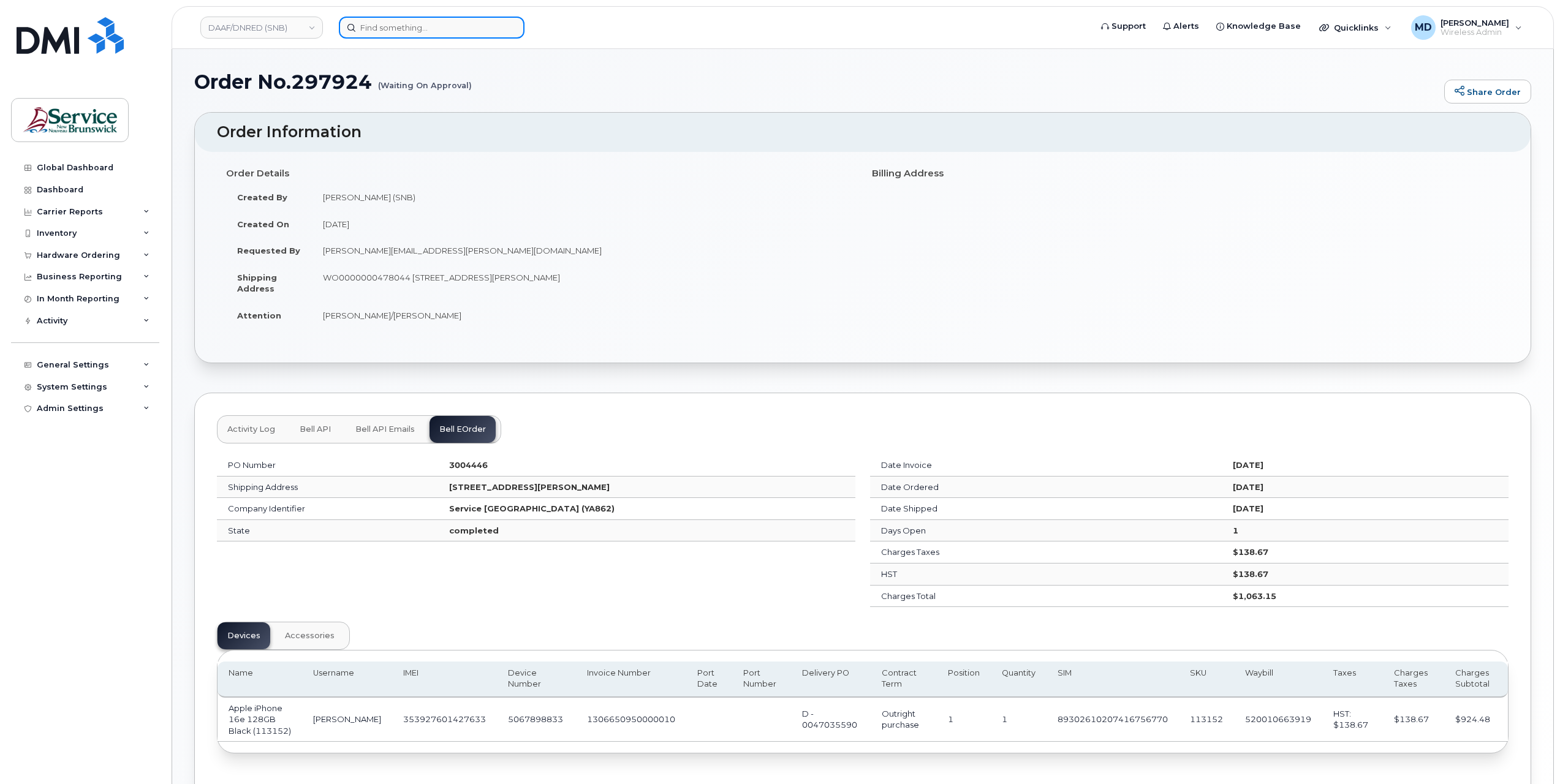
click at [382, 26] on input at bounding box center [432, 28] width 186 height 22
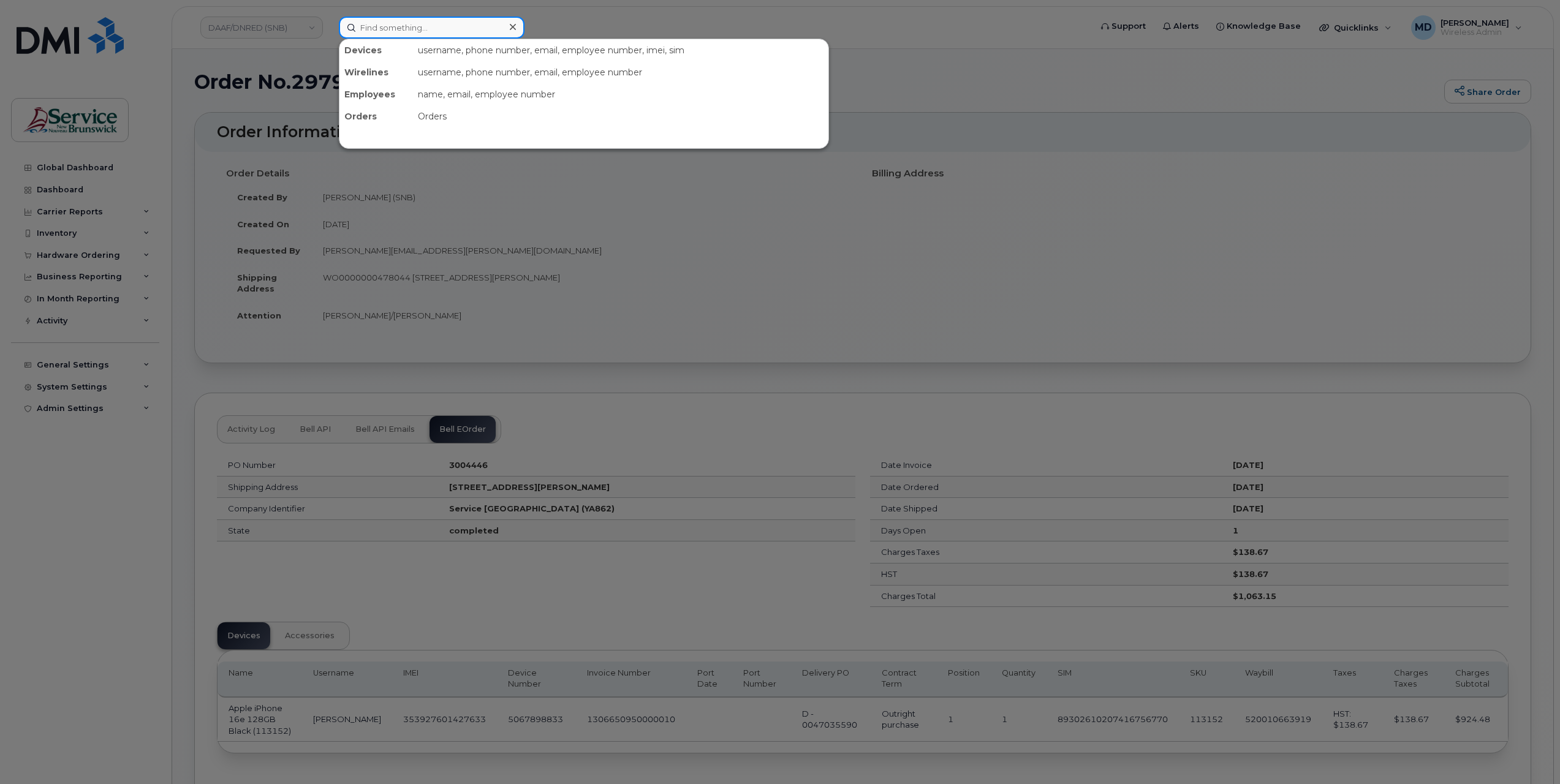
paste input "297193"
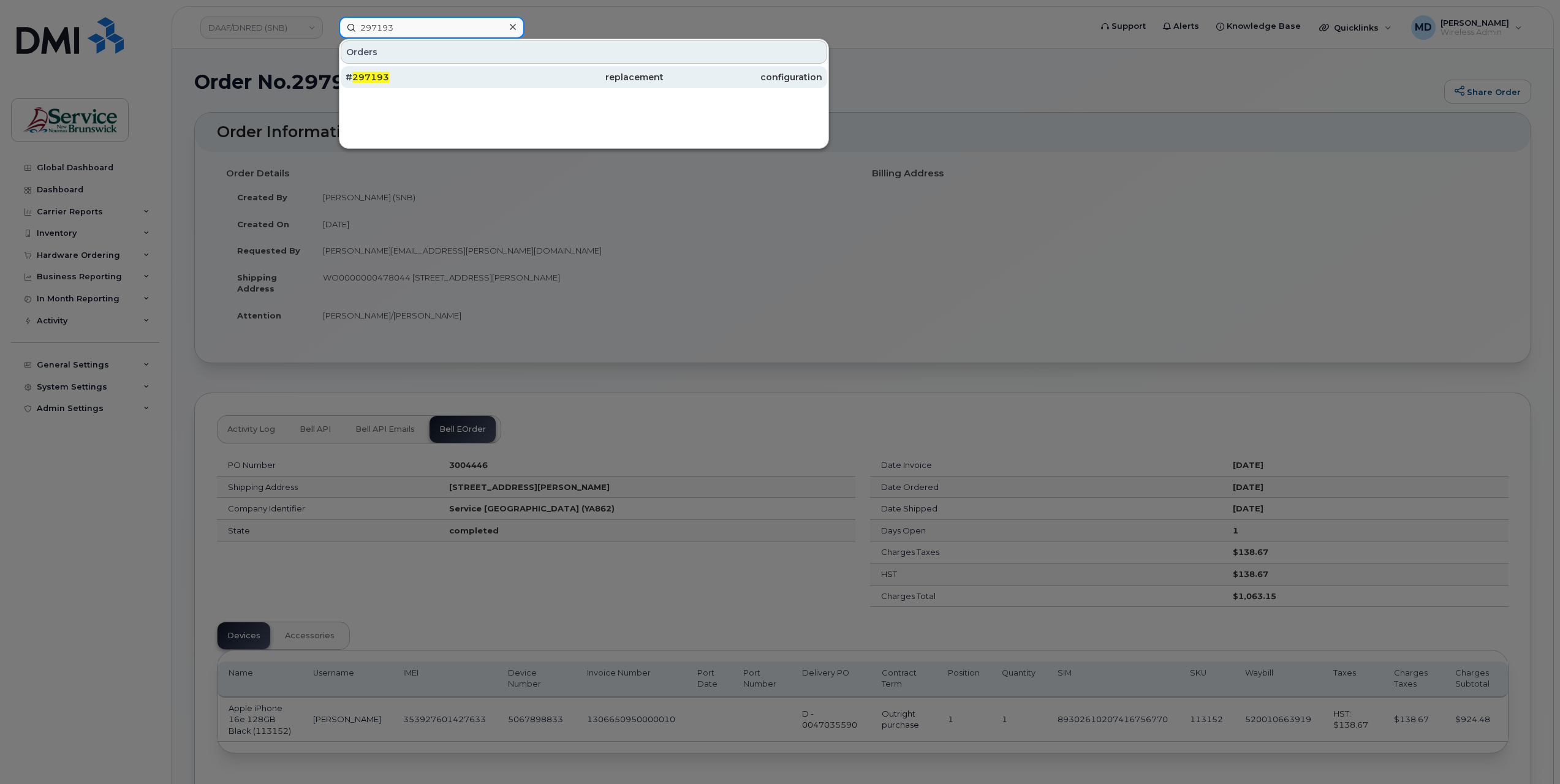
type input "297193"
click at [374, 77] on span "297193" at bounding box center [370, 77] width 37 height 11
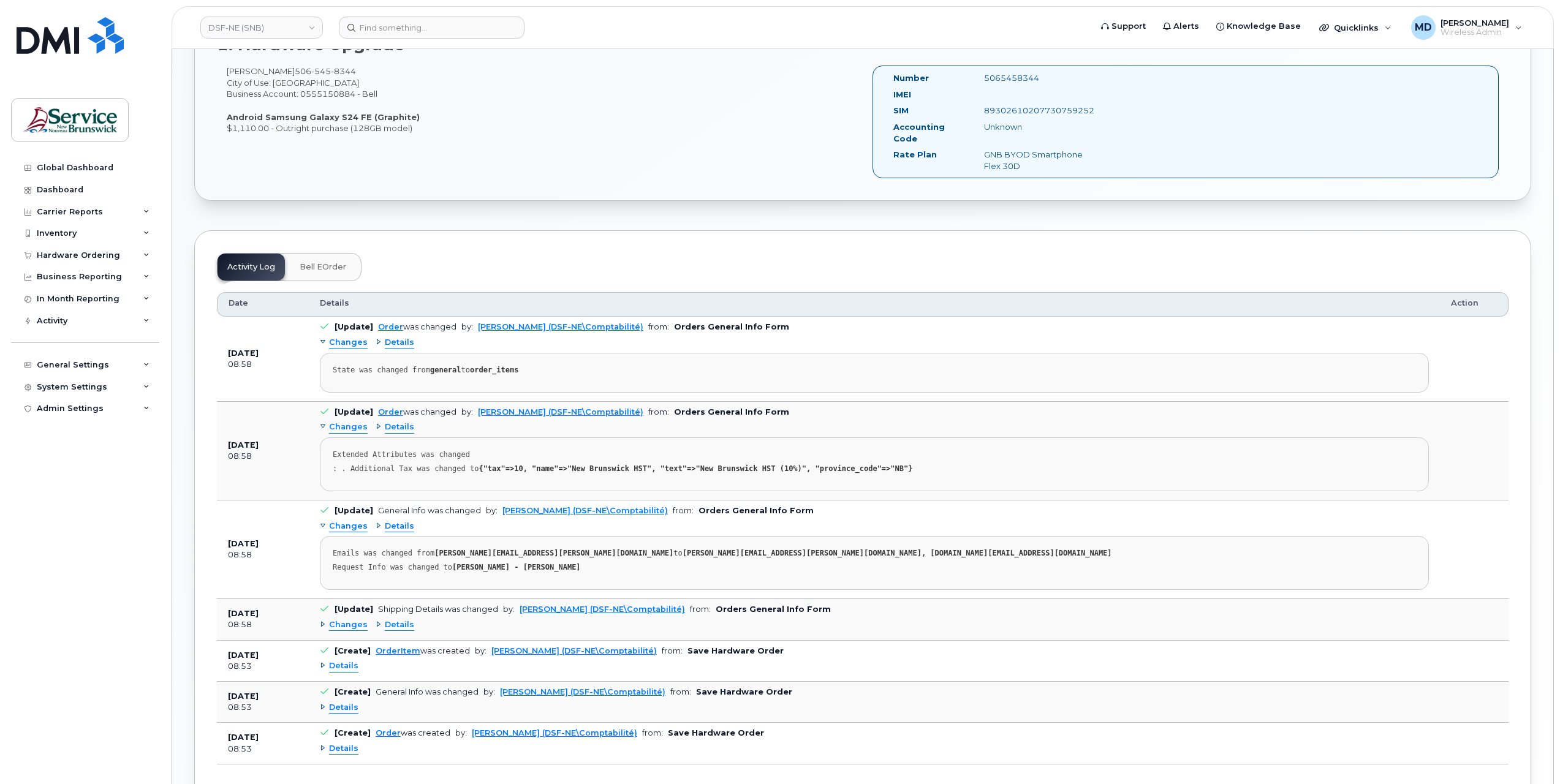
scroll to position [486, 0]
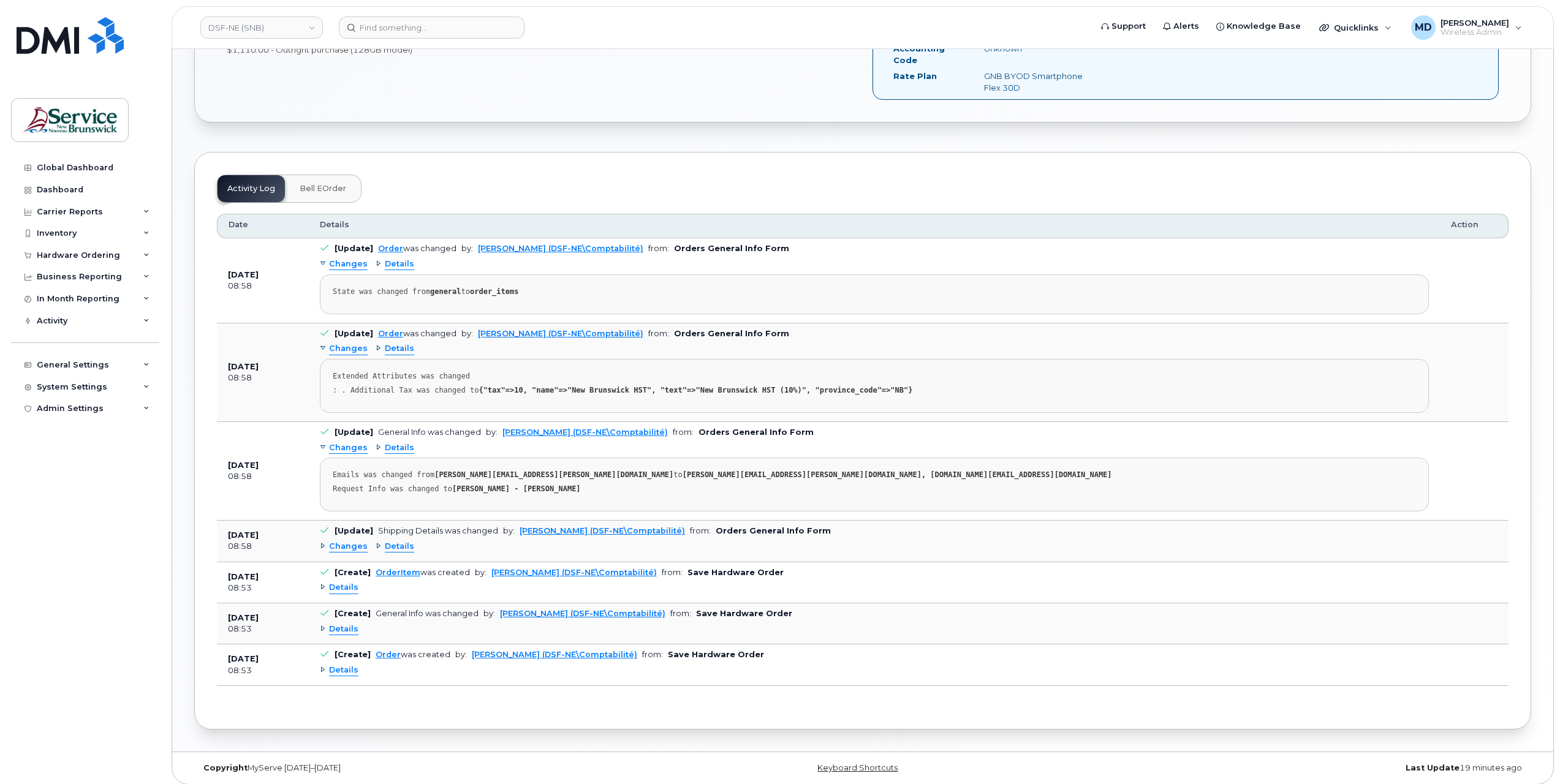
click at [334, 666] on span "Details" at bounding box center [344, 670] width 30 height 12
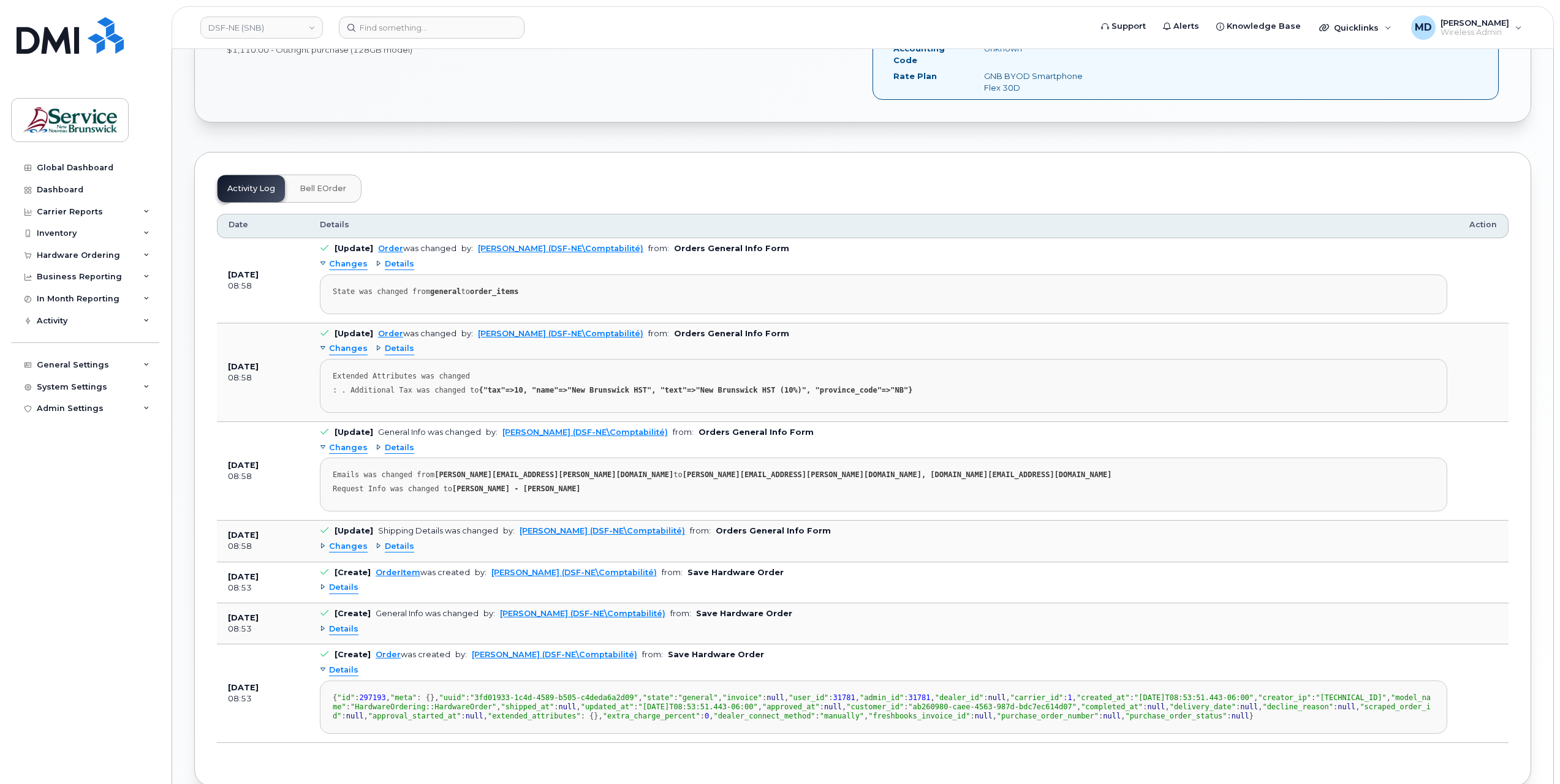
click at [347, 626] on span "Details" at bounding box center [344, 629] width 30 height 12
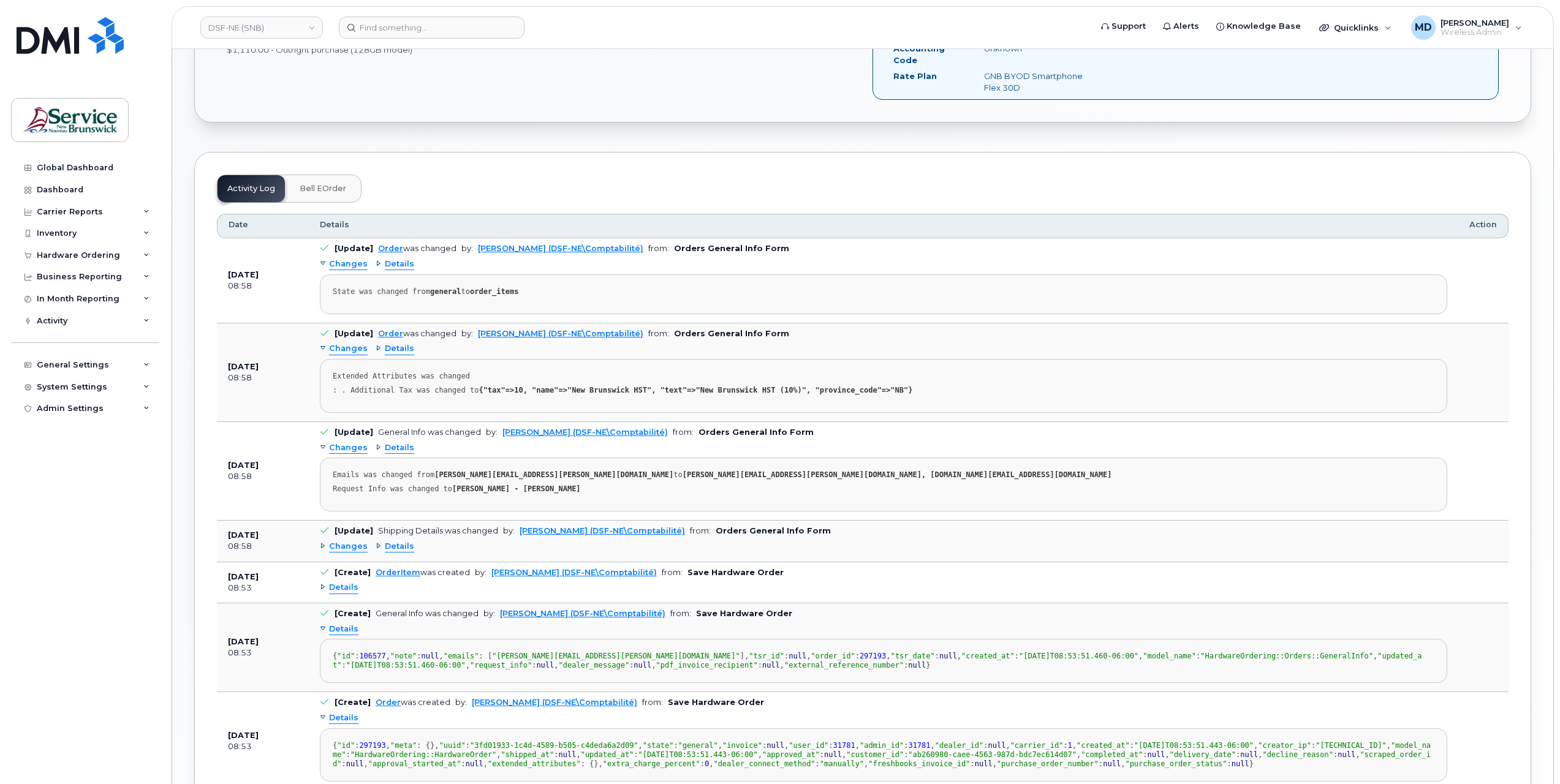
click at [345, 581] on span "Details" at bounding box center [344, 587] width 30 height 12
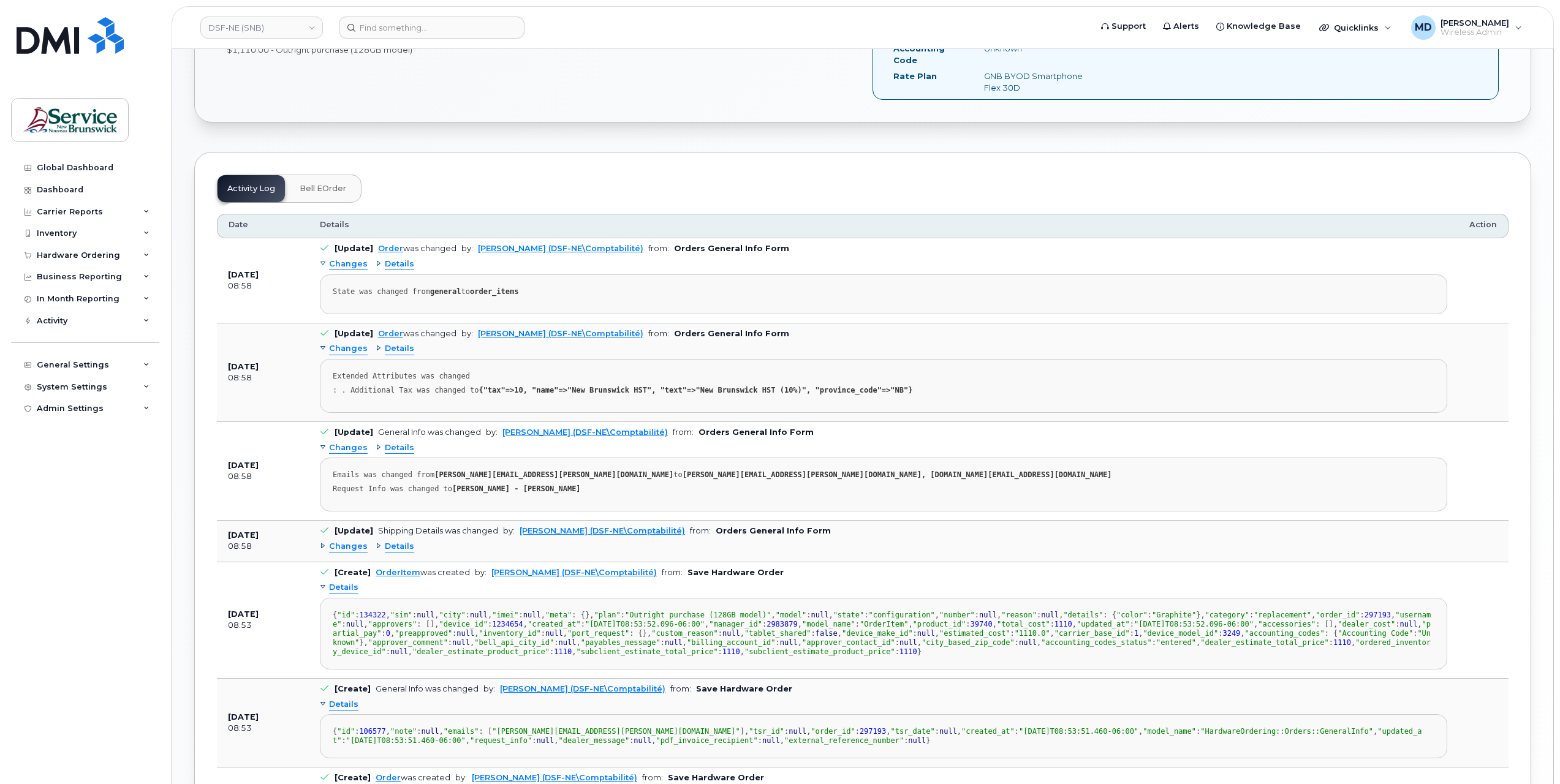
click at [352, 543] on span "Changes" at bounding box center [348, 547] width 39 height 12
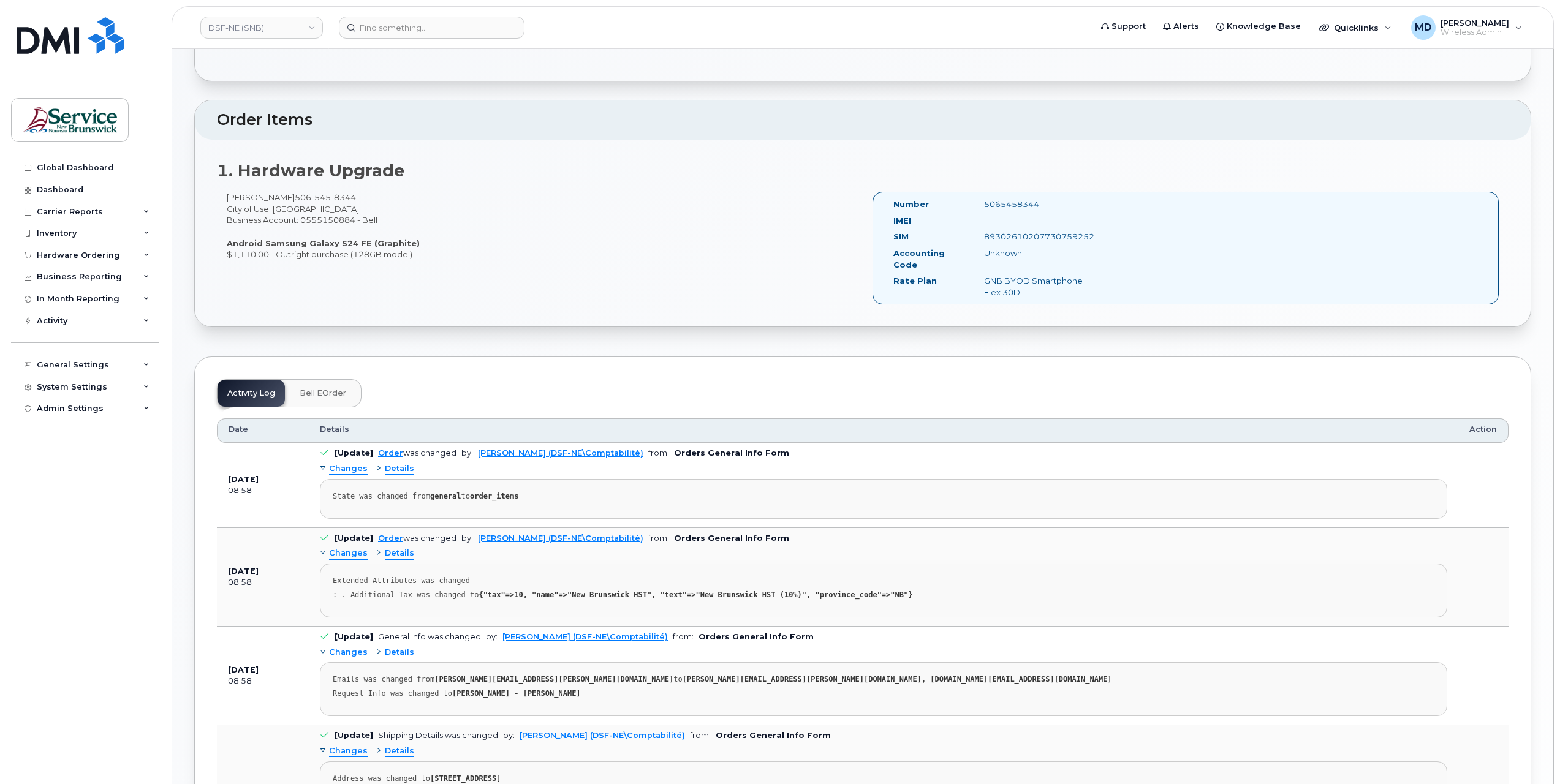
scroll to position [78, 0]
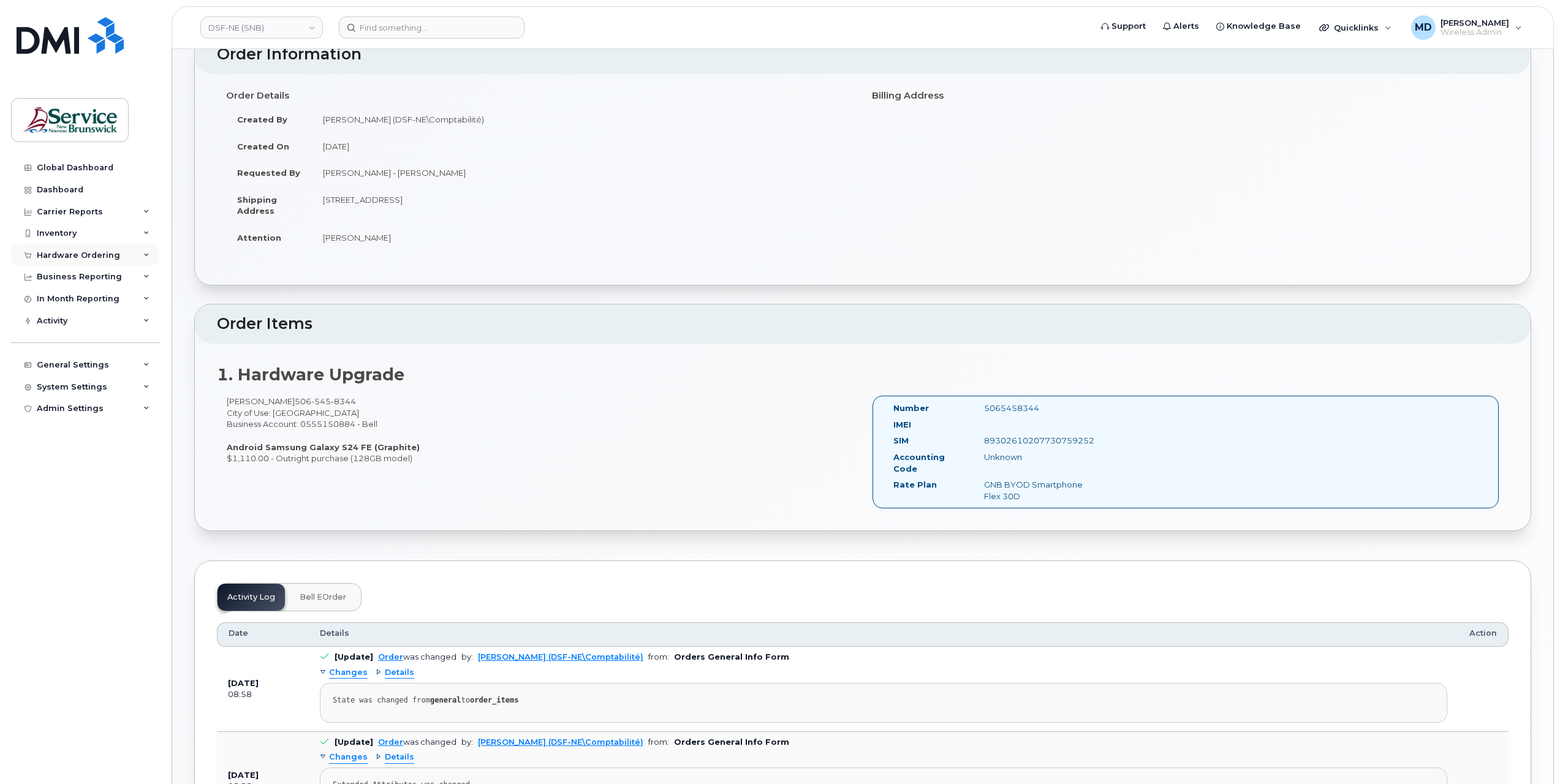
click at [82, 258] on div "Hardware Ordering" at bounding box center [79, 255] width 84 height 10
click at [69, 299] on div "Orders" at bounding box center [58, 301] width 30 height 11
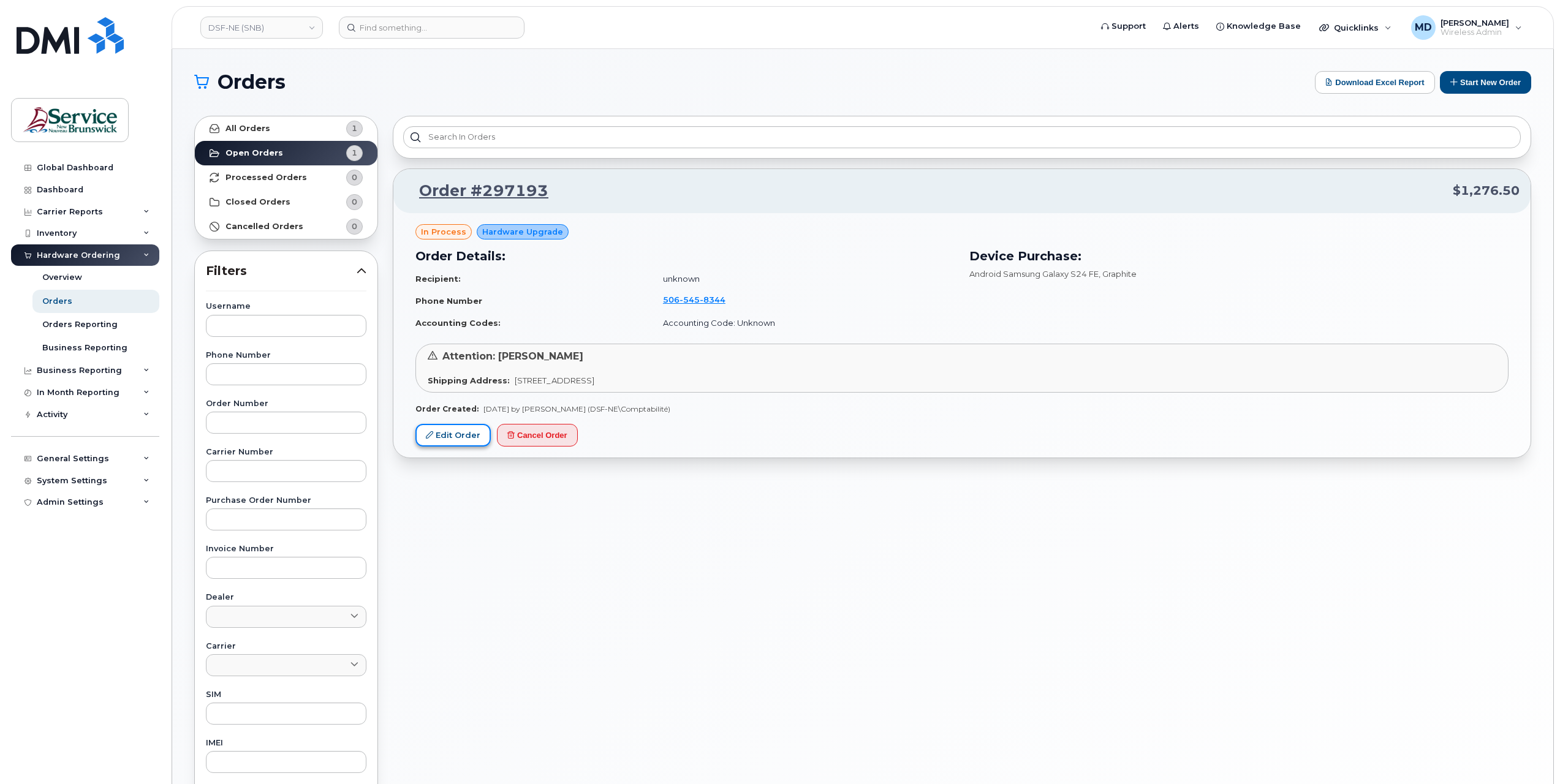
click at [449, 427] on link "Edit Order" at bounding box center [453, 434] width 76 height 23
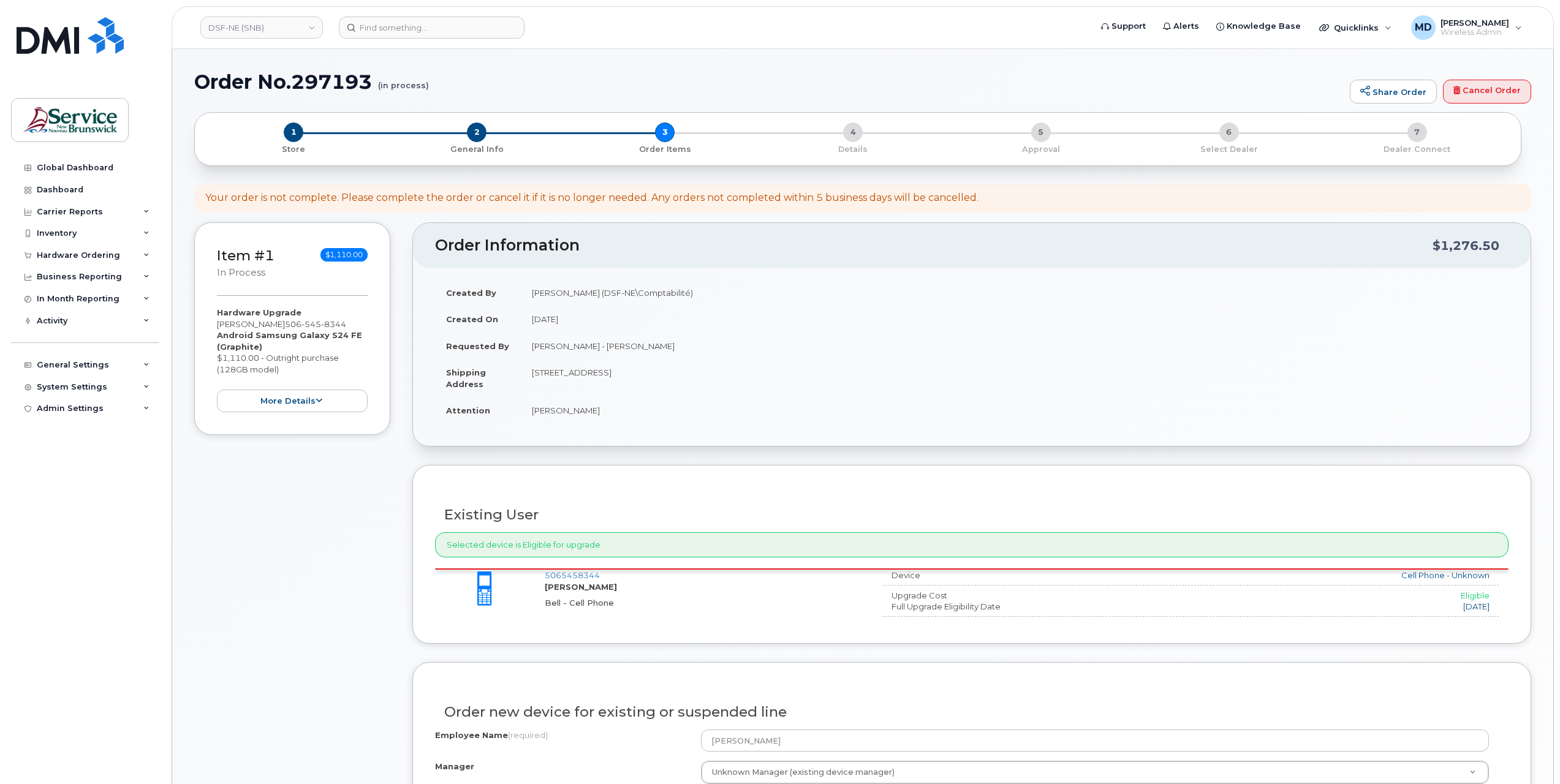
select select
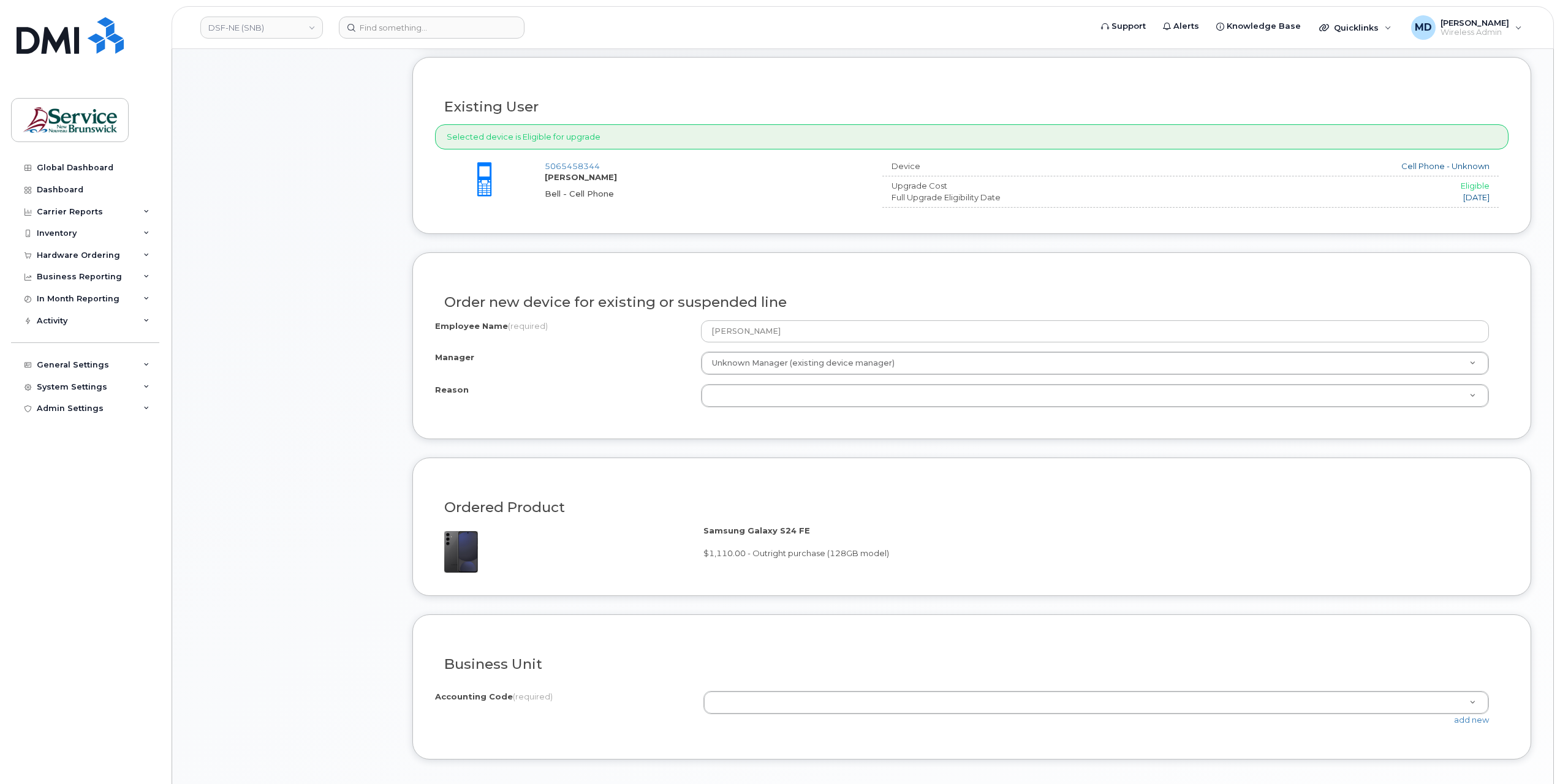
scroll to position [612, 0]
